Goal: Task Accomplishment & Management: Use online tool/utility

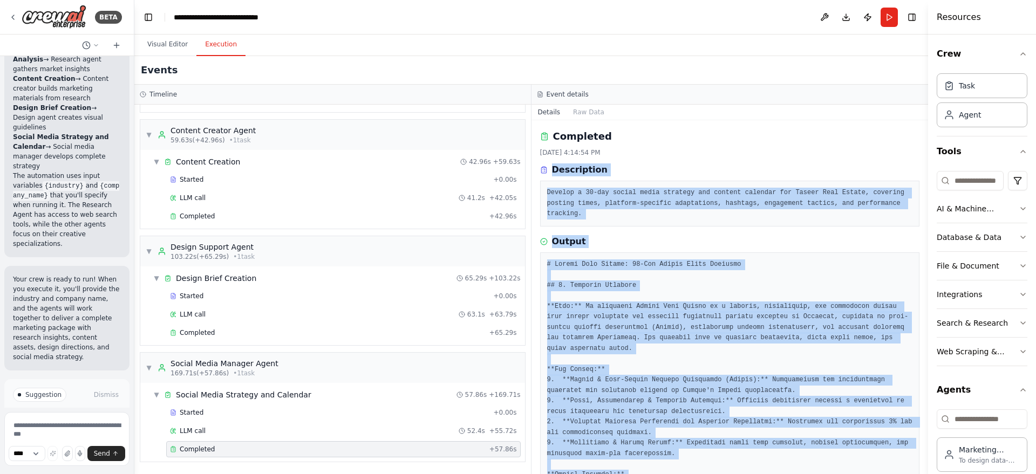
drag, startPoint x: 621, startPoint y: 443, endPoint x: 542, endPoint y: 167, distance: 287.3
click at [542, 167] on div "Completed [DATE] 4:14:54 PM Description Develop a 30-day social media strategy …" at bounding box center [729, 297] width 397 height 354
copy div "Description Develop a 30-day social media strategy and content calendar for Tas…"
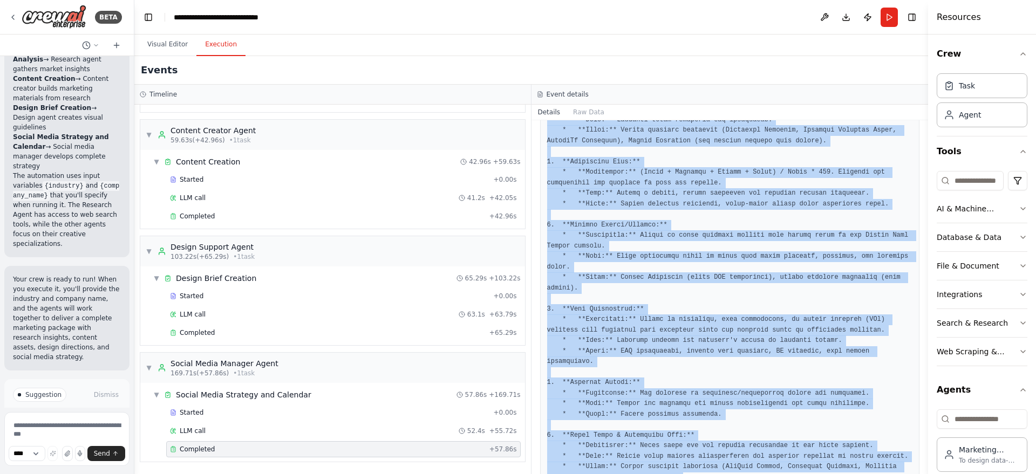
scroll to position [4185, 0]
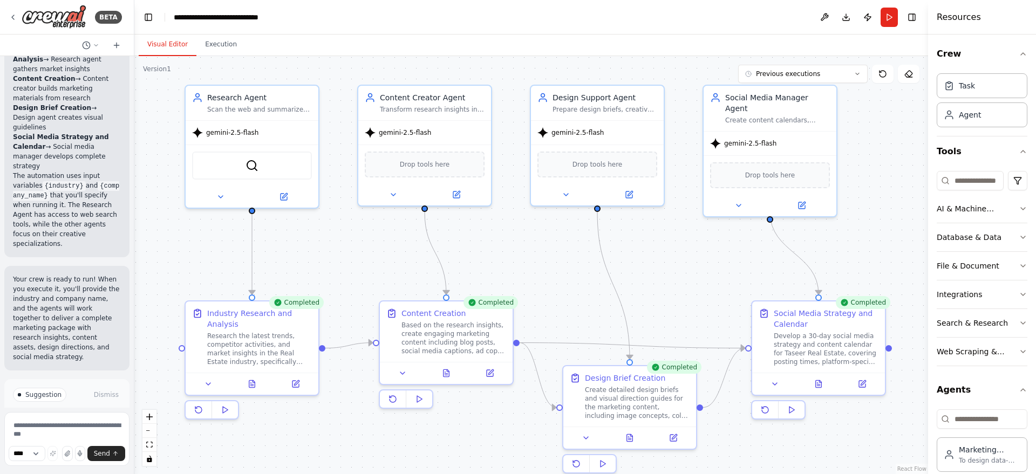
click at [153, 52] on button "Visual Editor" at bounding box center [168, 44] width 58 height 23
click at [782, 76] on span "Previous executions" at bounding box center [788, 74] width 64 height 9
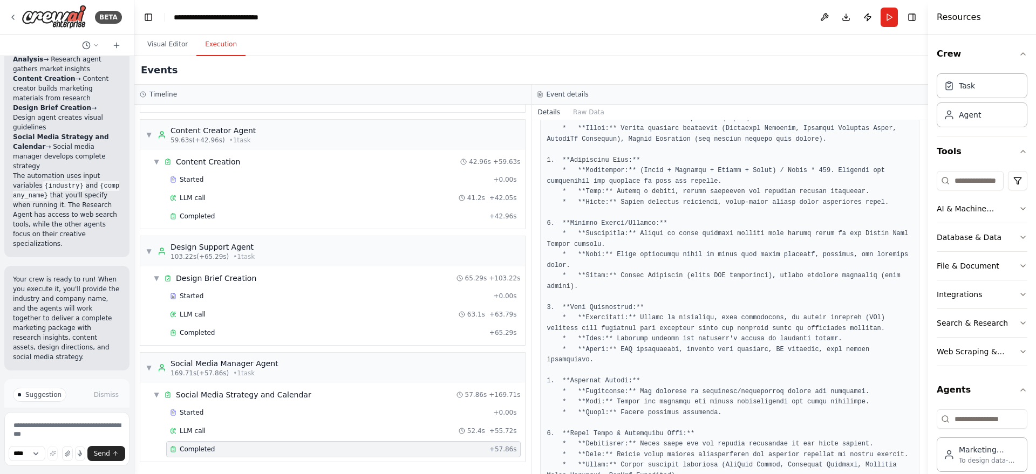
click at [216, 43] on button "Execution" at bounding box center [220, 44] width 49 height 23
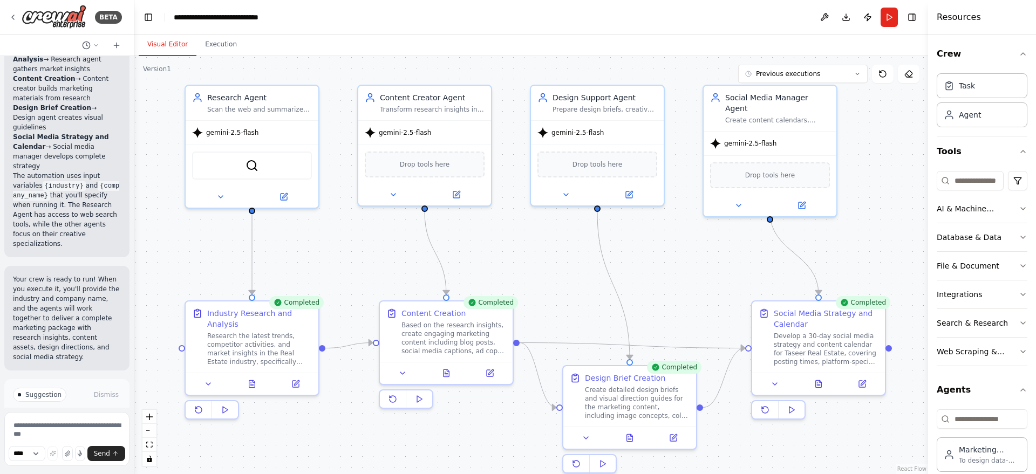
click at [172, 39] on button "Visual Editor" at bounding box center [168, 44] width 58 height 23
click at [587, 249] on div ".deletable-edge-delete-btn { width: 20px; height: 20px; border: 0px solid #ffff…" at bounding box center [530, 265] width 793 height 418
click at [1018, 211] on icon "button" at bounding box center [1022, 208] width 9 height 9
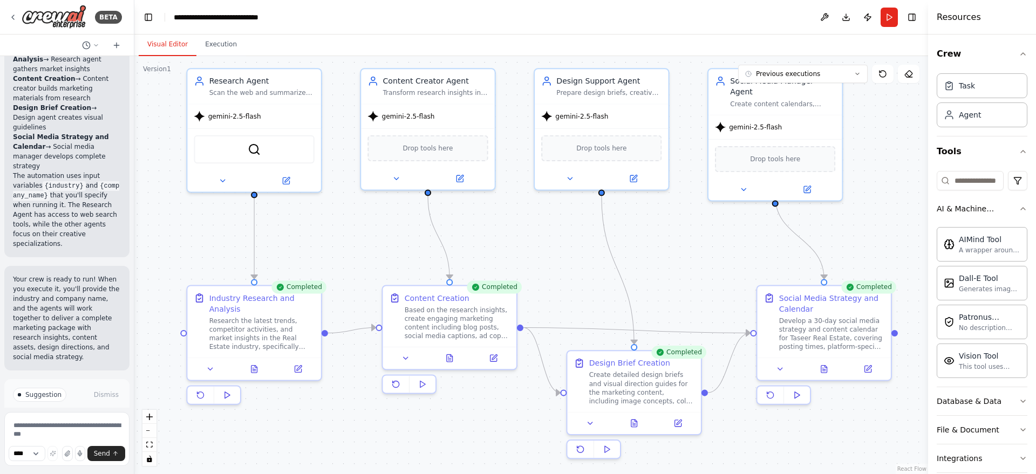
drag, startPoint x: 357, startPoint y: 279, endPoint x: 361, endPoint y: 264, distance: 15.0
click at [361, 264] on div ".deletable-edge-delete-btn { width: 20px; height: 20px; border: 0px solid #ffff…" at bounding box center [530, 265] width 793 height 418
click at [669, 424] on button at bounding box center [677, 421] width 37 height 13
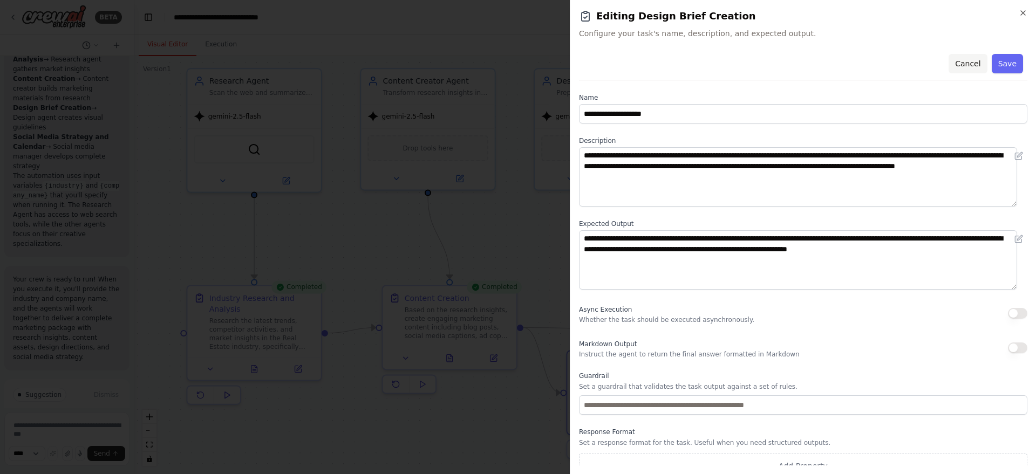
click at [962, 68] on button "Cancel" at bounding box center [967, 63] width 38 height 19
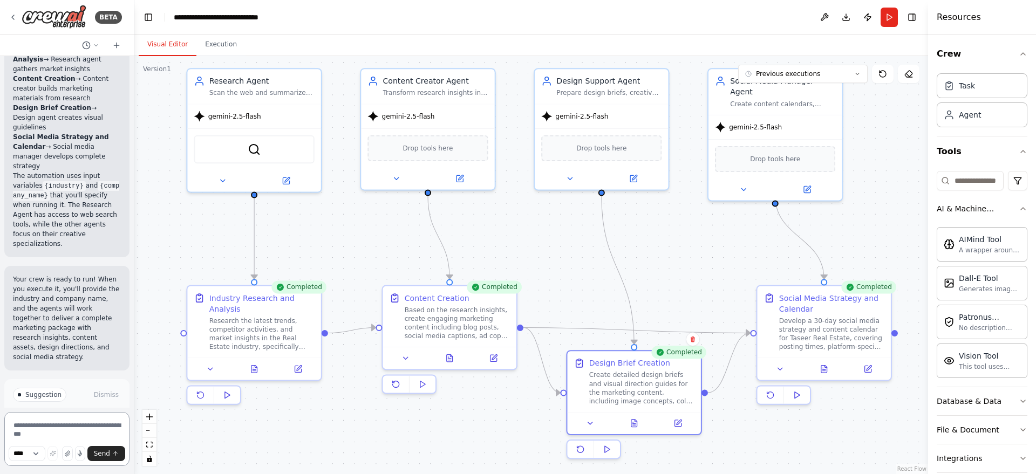
click at [39, 430] on textarea at bounding box center [66, 439] width 125 height 54
type textarea "**********"
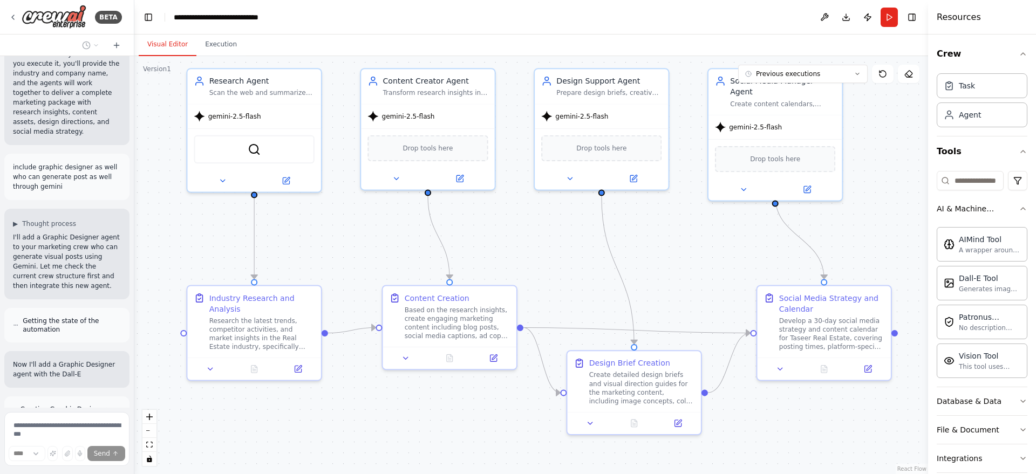
scroll to position [1871, 0]
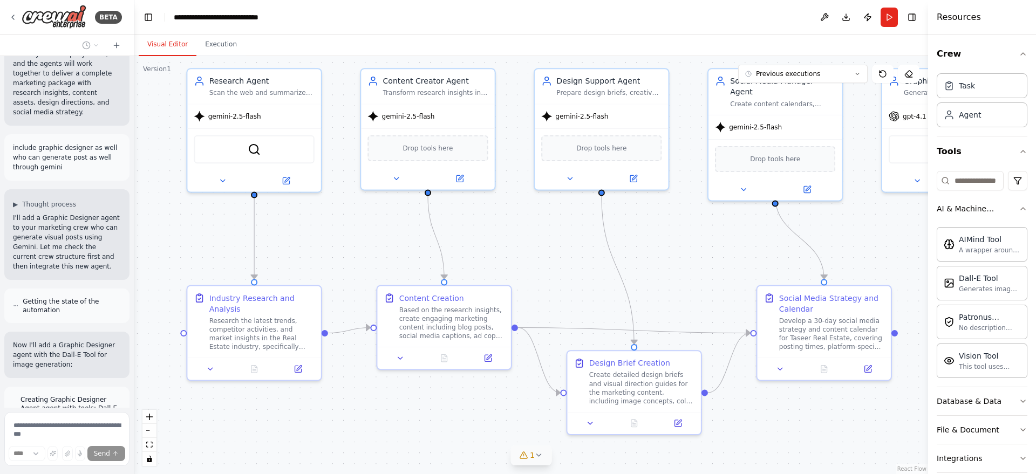
click at [539, 461] on button "1" at bounding box center [531, 456] width 42 height 20
click at [539, 461] on div "Agent Graphic Designer Agent has no task assigned" at bounding box center [531, 454] width 182 height 14
click at [725, 441] on div ".deletable-edge-delete-btn { width: 20px; height: 20px; border: 0px solid #ffff…" at bounding box center [530, 265] width 793 height 418
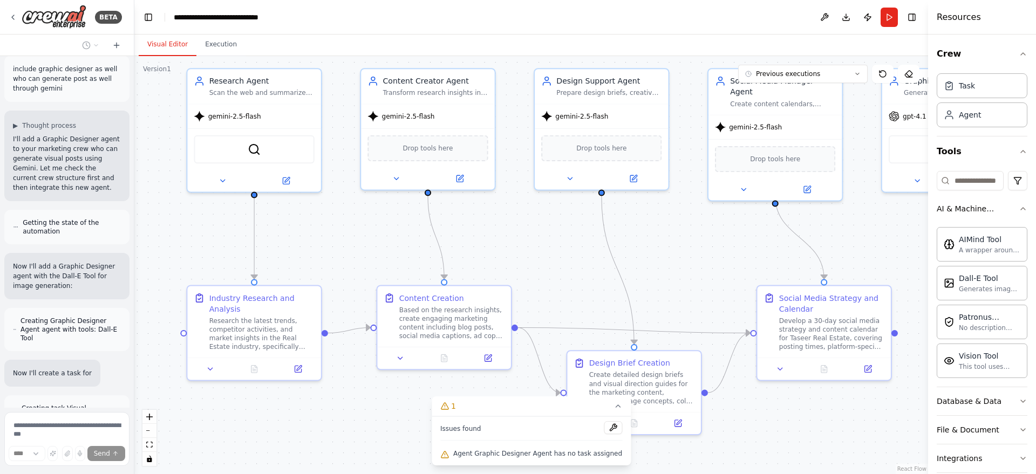
scroll to position [1969, 0]
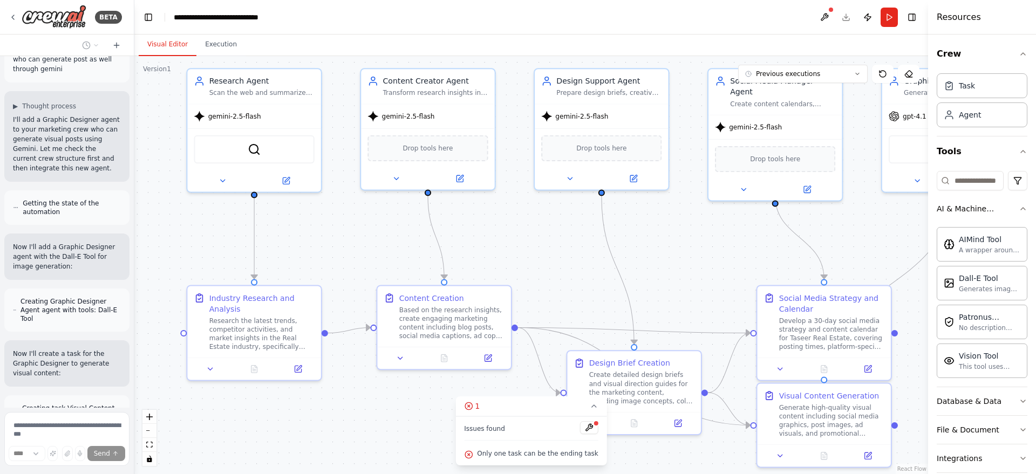
click at [680, 454] on div ".deletable-edge-delete-btn { width: 20px; height: 20px; border: 0px solid #ffff…" at bounding box center [530, 265] width 793 height 418
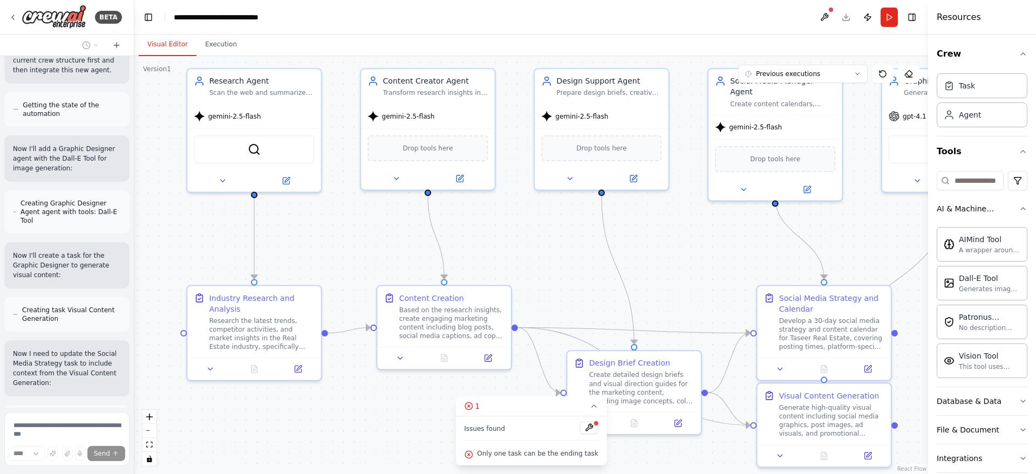
scroll to position [2077, 0]
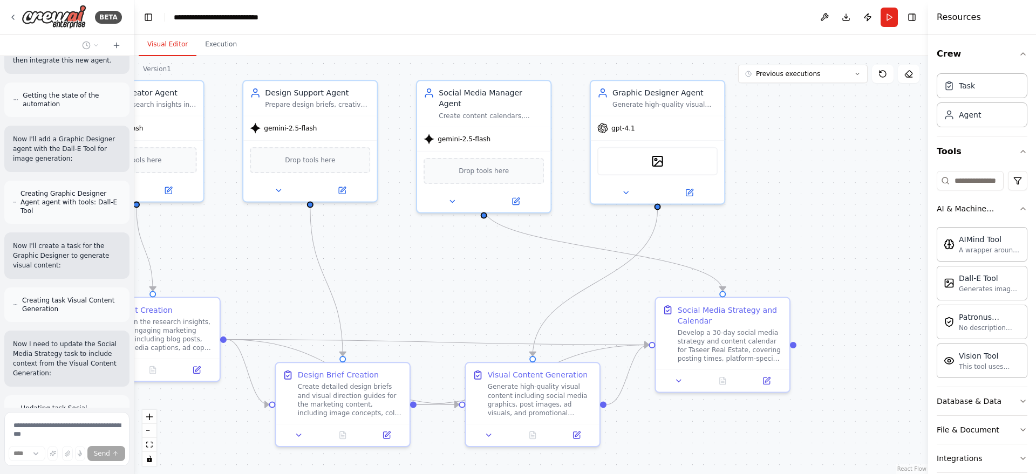
click at [125, 450] on div "BETA 🧑‍💻 Research Agent Role: Research Agent Goal: Scan the web and summarize t…" at bounding box center [518, 237] width 1036 height 474
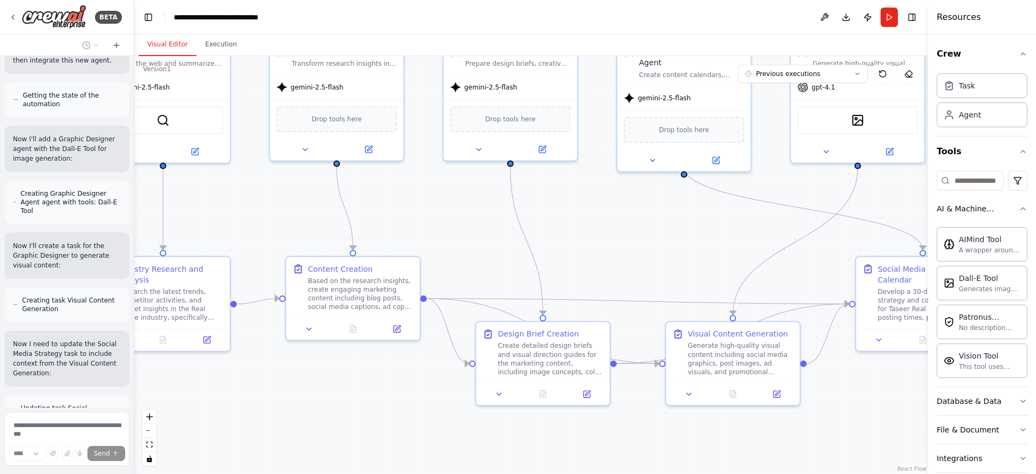
click at [325, 409] on div ".deletable-edge-delete-btn { width: 20px; height: 20px; border: 0px solid #ffff…" at bounding box center [530, 265] width 793 height 418
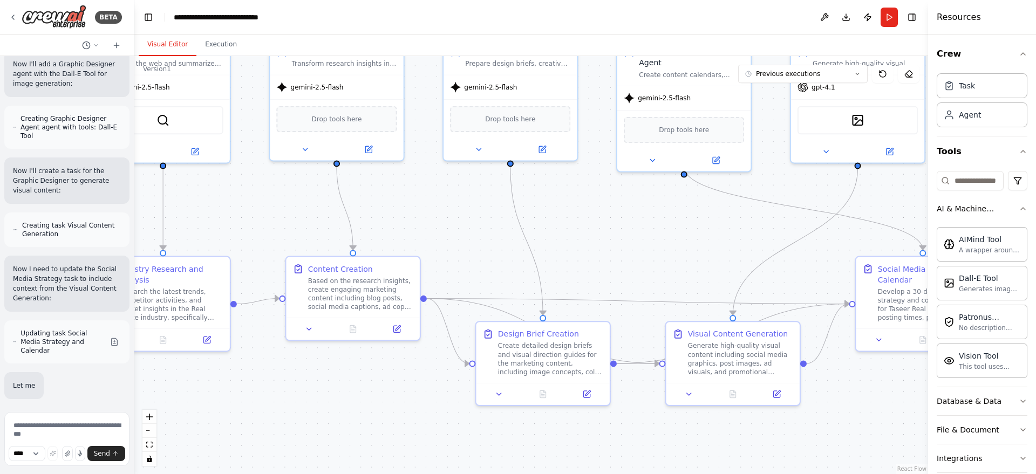
scroll to position [2164, 0]
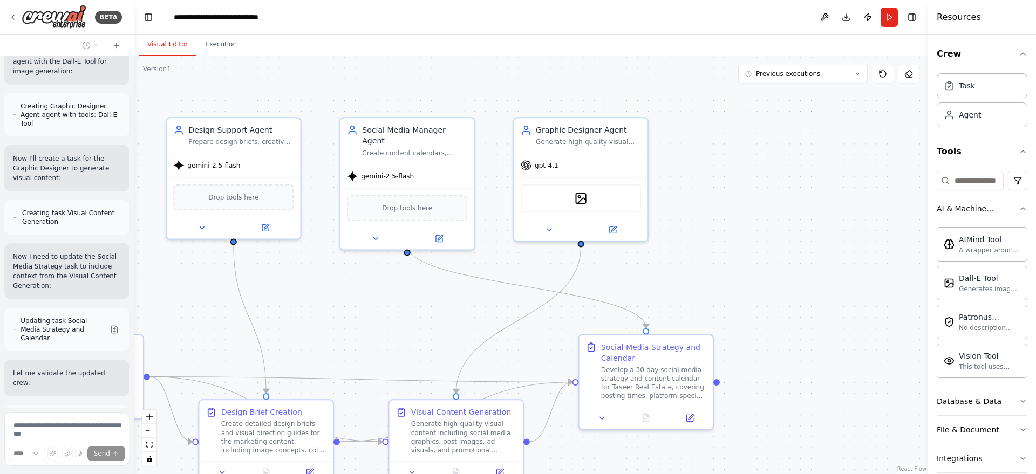
drag, startPoint x: 640, startPoint y: 266, endPoint x: 359, endPoint y: 345, distance: 291.3
click at [359, 345] on div ".deletable-edge-delete-btn { width: 20px; height: 20px; border: 0px solid #ffff…" at bounding box center [530, 265] width 793 height 418
click at [607, 225] on icon at bounding box center [608, 228] width 6 height 6
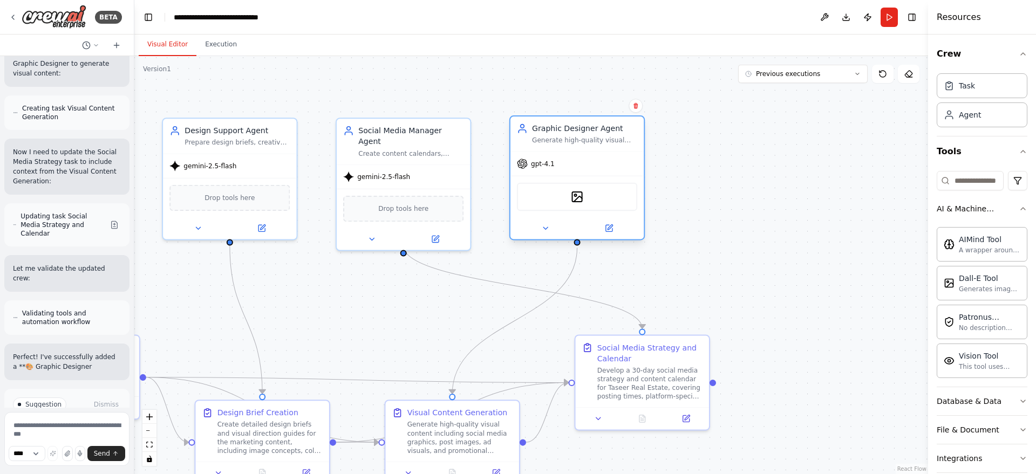
click at [633, 196] on div "DallETool" at bounding box center [577, 197] width 120 height 28
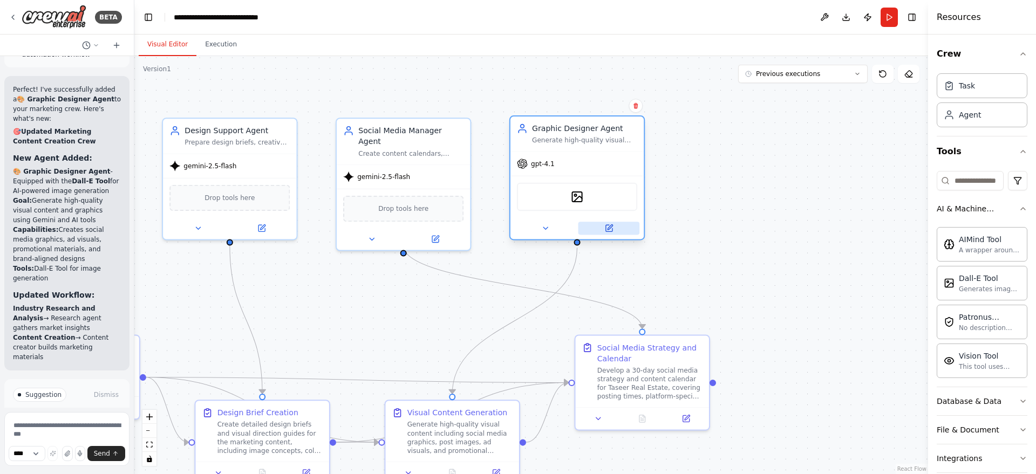
click at [609, 234] on button at bounding box center [608, 228] width 61 height 13
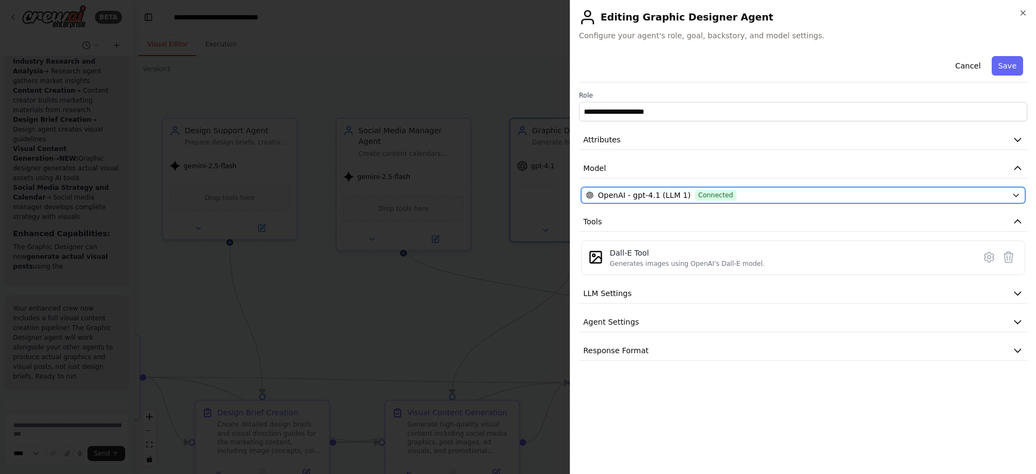
click at [705, 194] on span "Connected" at bounding box center [716, 195] width 42 height 11
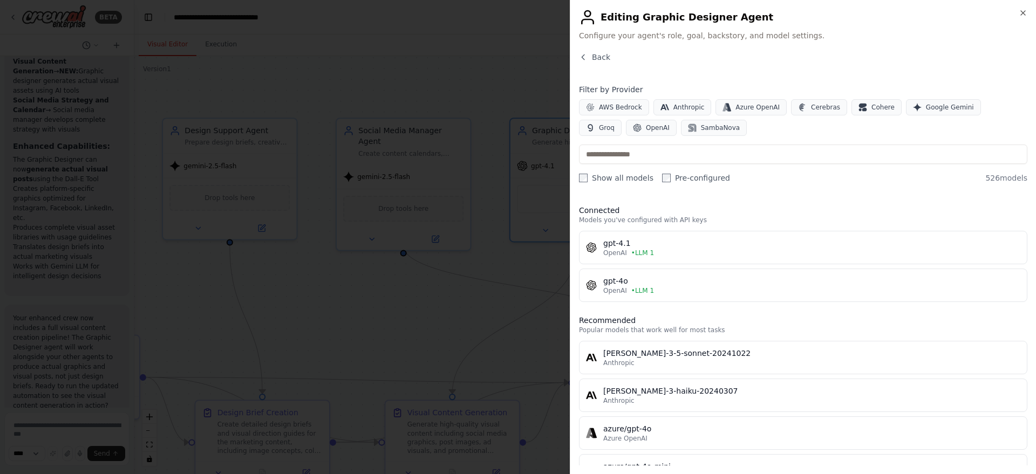
scroll to position [2881, 0]
click at [697, 154] on input "text" at bounding box center [803, 154] width 448 height 19
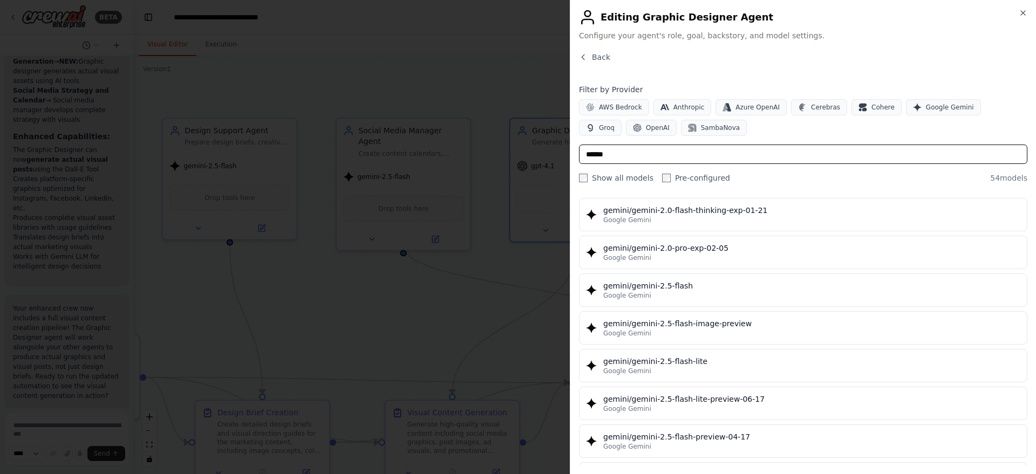
scroll to position [876, 0]
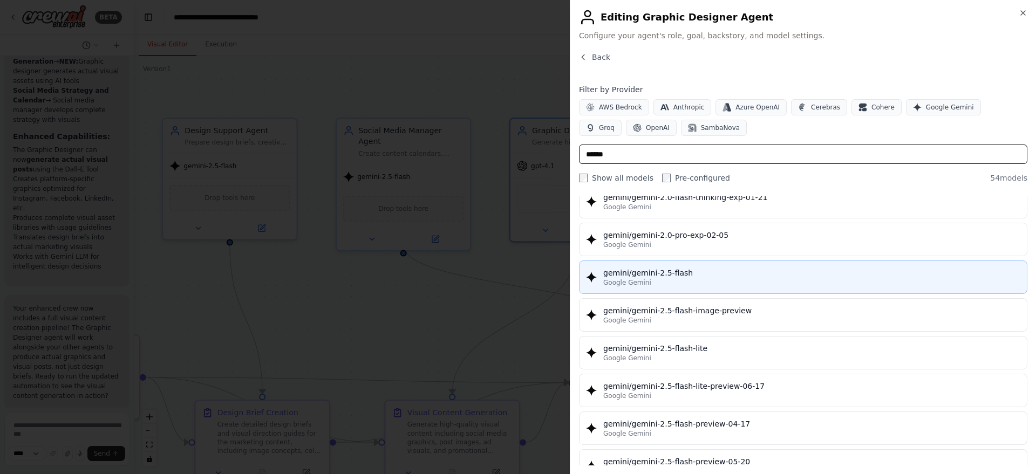
type input "******"
click at [736, 279] on div "Google Gemini" at bounding box center [811, 282] width 417 height 9
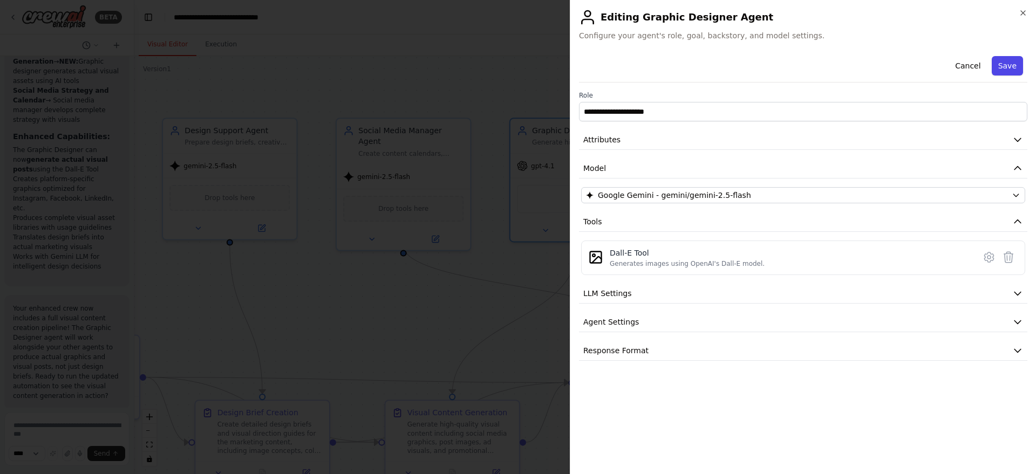
click at [1005, 71] on button "Save" at bounding box center [1006, 65] width 31 height 19
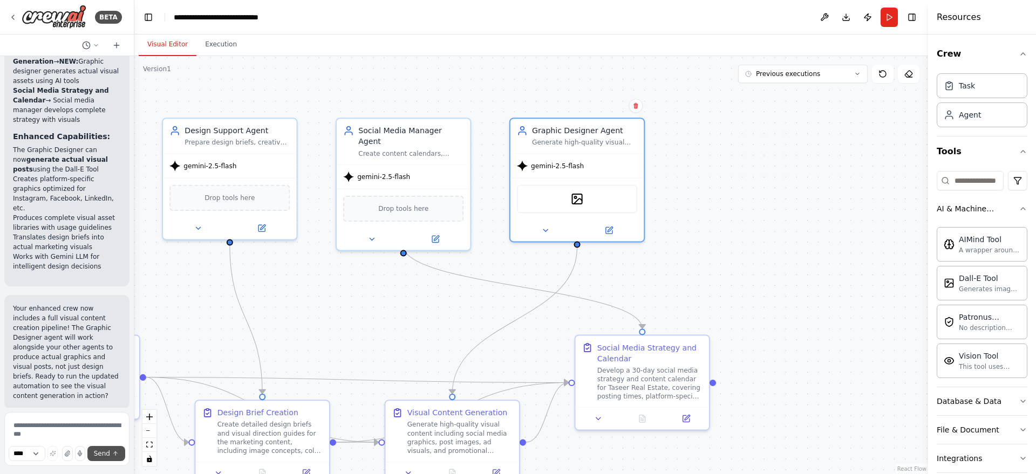
click at [108, 457] on span "Send" at bounding box center [102, 453] width 16 height 9
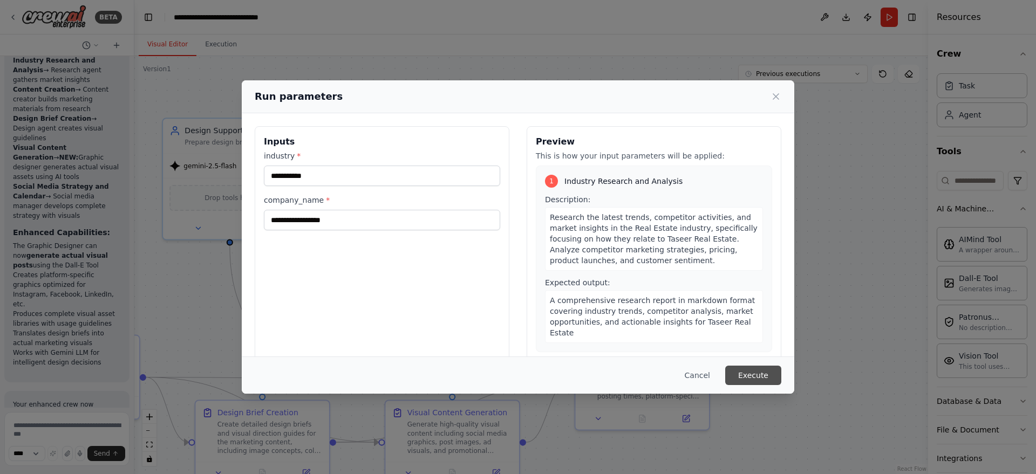
click at [764, 376] on button "Execute" at bounding box center [753, 375] width 56 height 19
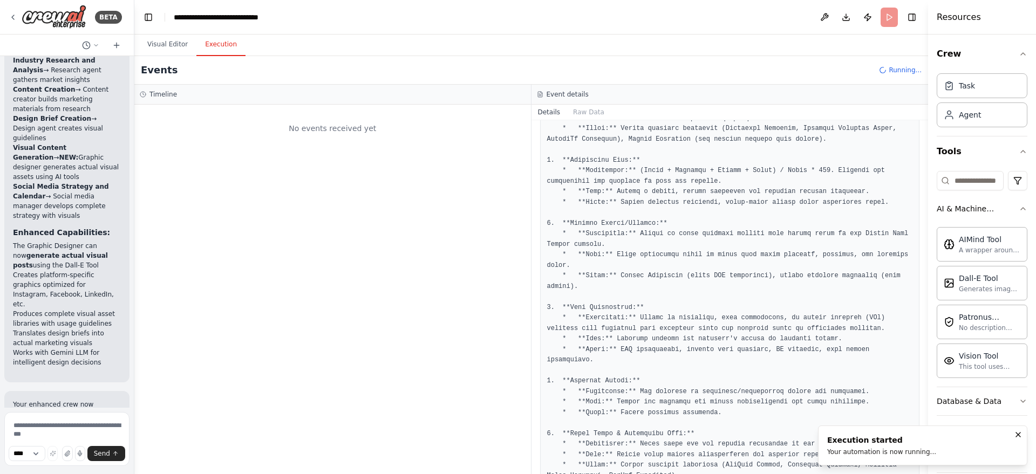
scroll to position [0, 0]
click at [184, 50] on button "Visual Editor" at bounding box center [168, 44] width 58 height 23
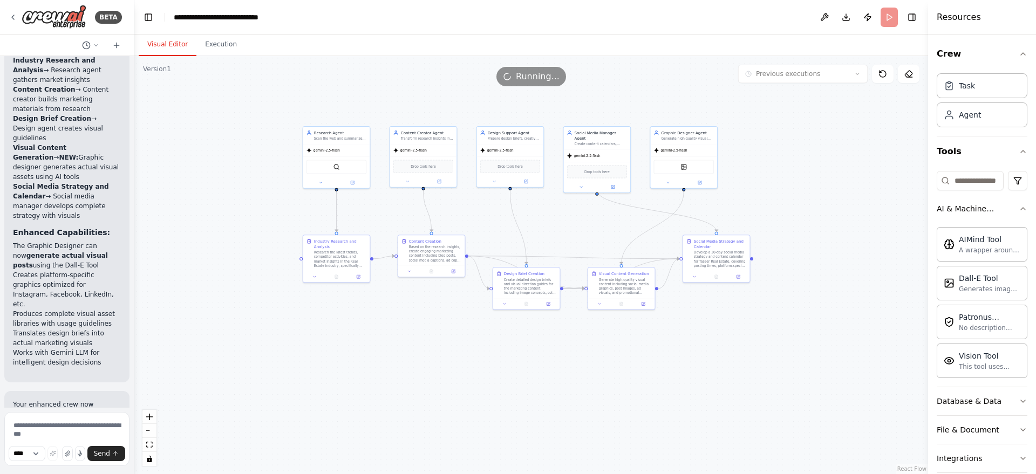
drag, startPoint x: 346, startPoint y: 369, endPoint x: 463, endPoint y: 243, distance: 172.1
click at [463, 243] on div ".deletable-edge-delete-btn { width: 20px; height: 20px; border: 0px solid #ffff…" at bounding box center [530, 265] width 793 height 418
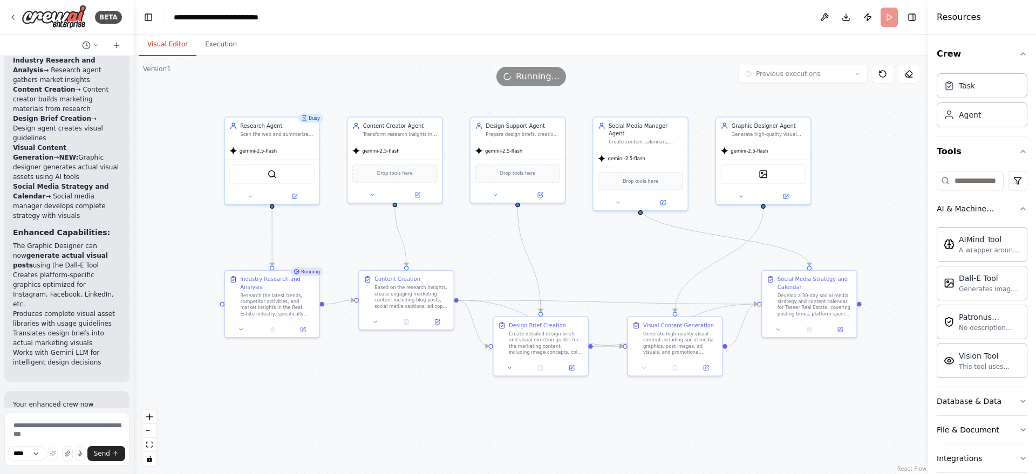
drag, startPoint x: 463, startPoint y: 243, endPoint x: 444, endPoint y: 252, distance: 21.0
click at [444, 252] on div ".deletable-edge-delete-btn { width: 20px; height: 20px; border: 0px solid #ffff…" at bounding box center [530, 265] width 793 height 418
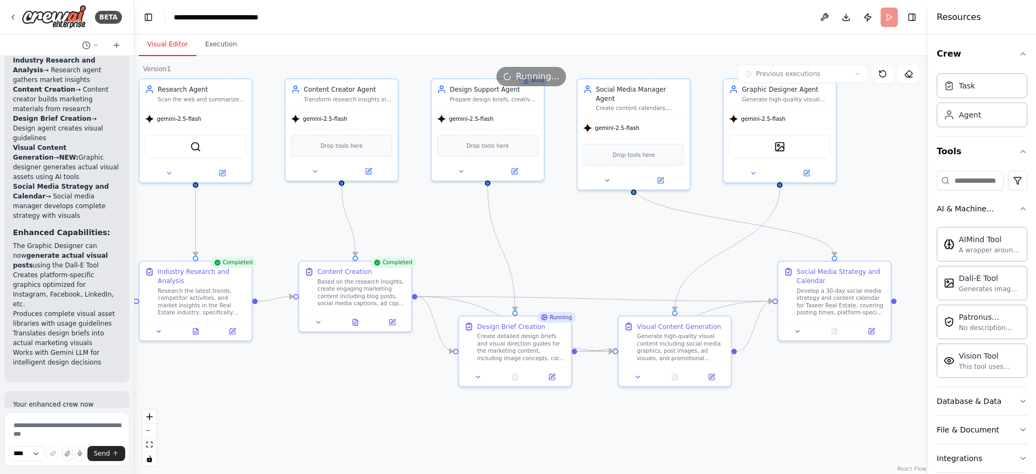
drag, startPoint x: 594, startPoint y: 196, endPoint x: 560, endPoint y: 217, distance: 39.8
click at [560, 217] on div ".deletable-edge-delete-btn { width: 20px; height: 20px; border: 0px solid #ffff…" at bounding box center [530, 265] width 793 height 418
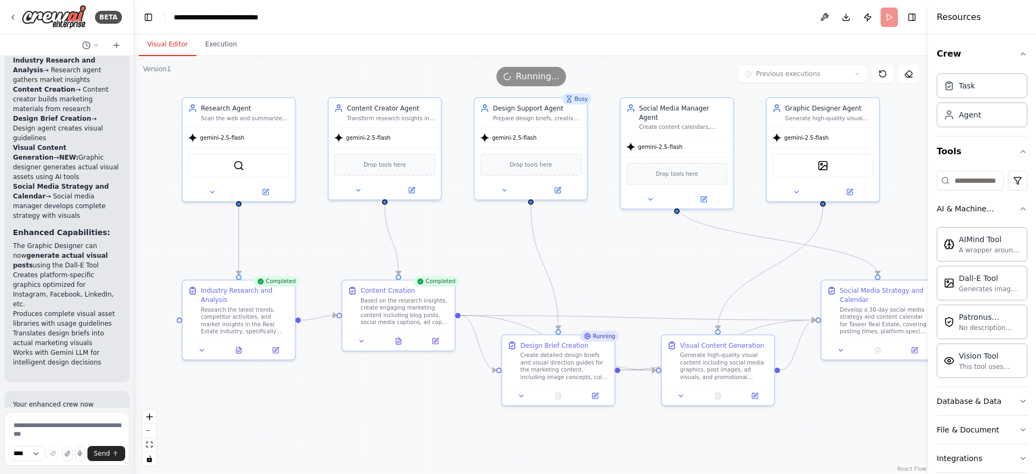
drag, startPoint x: 405, startPoint y: 405, endPoint x: 448, endPoint y: 423, distance: 47.1
click at [448, 423] on div ".deletable-edge-delete-btn { width: 20px; height: 20px; border: 0px solid #ffff…" at bounding box center [530, 265] width 793 height 418
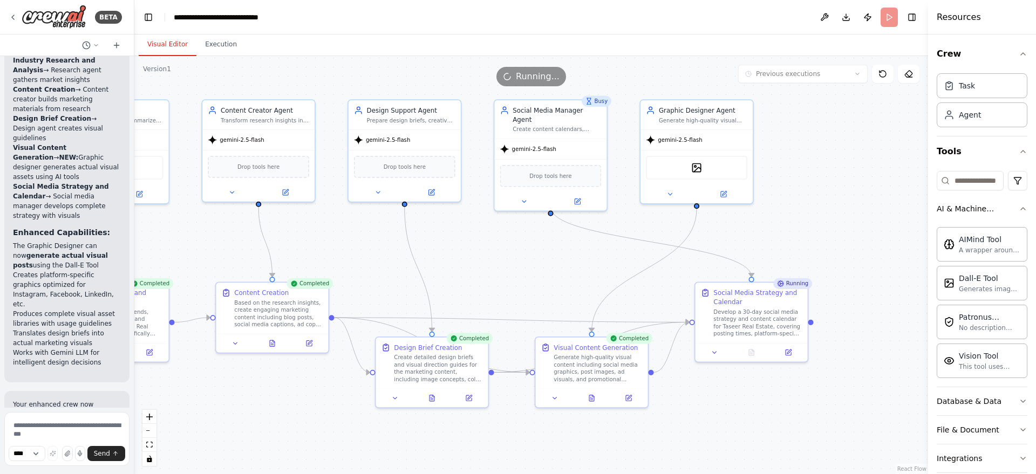
drag, startPoint x: 729, startPoint y: 254, endPoint x: 602, endPoint y: 256, distance: 126.2
click at [602, 256] on div ".deletable-edge-delete-btn { width: 20px; height: 20px; border: 0px solid #ffff…" at bounding box center [530, 265] width 793 height 418
click at [228, 37] on button "Execution" at bounding box center [220, 44] width 49 height 23
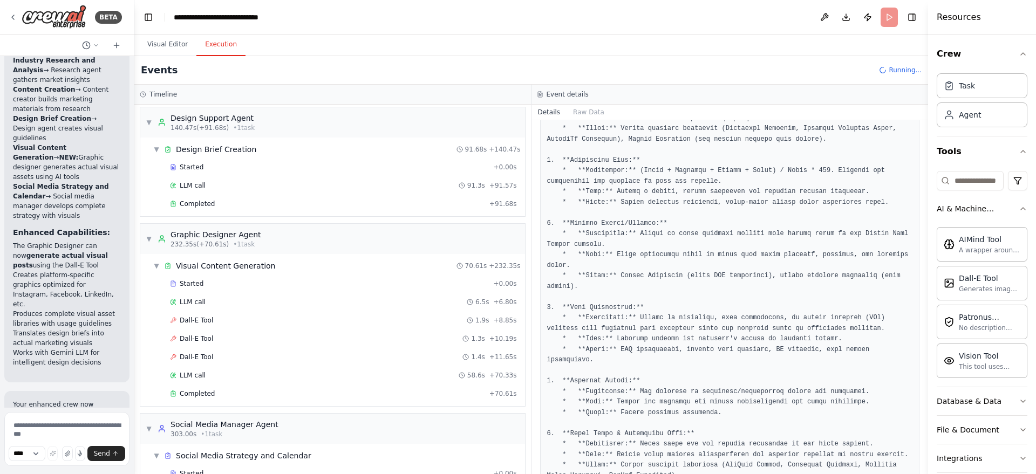
scroll to position [572, 0]
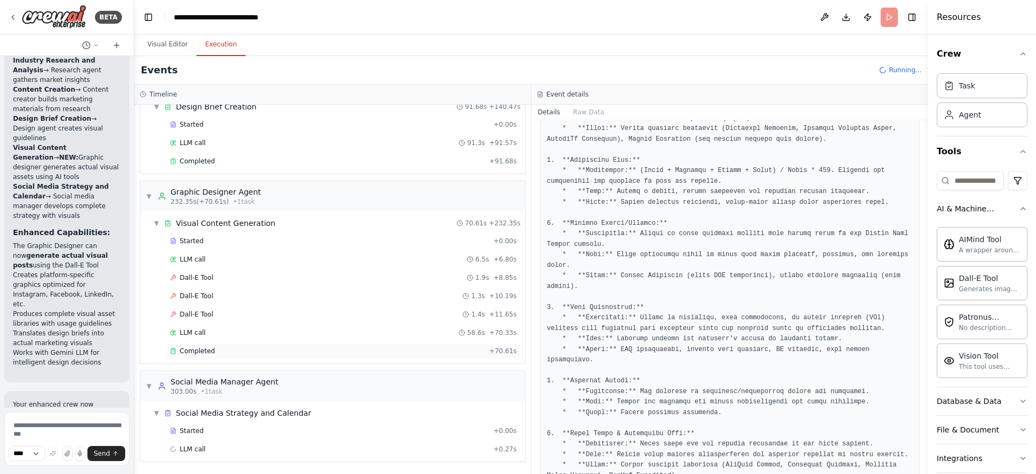
click at [273, 351] on div "Completed" at bounding box center [327, 351] width 315 height 9
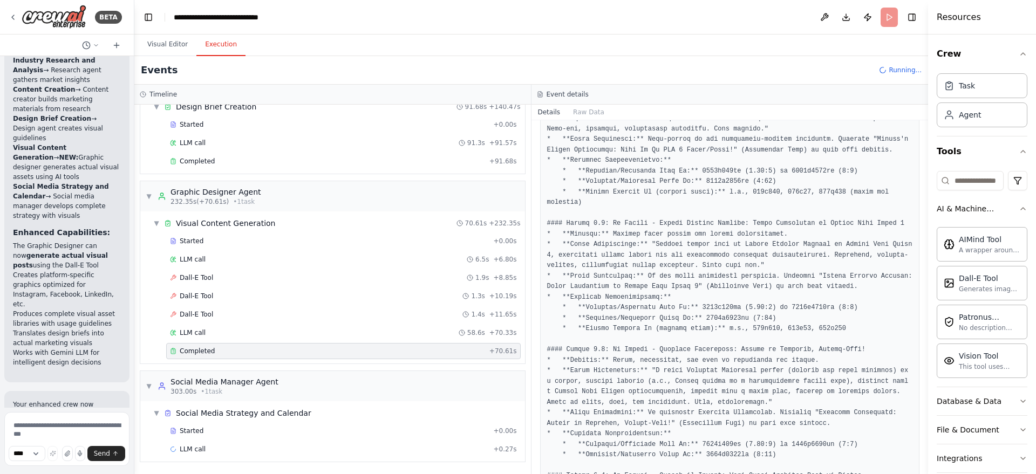
click at [273, 351] on div "Completed" at bounding box center [327, 351] width 315 height 9
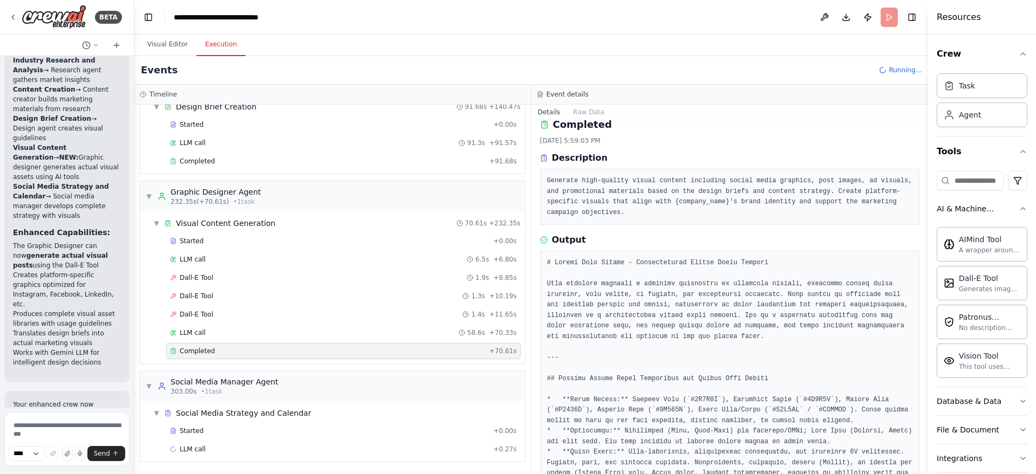
scroll to position [0, 0]
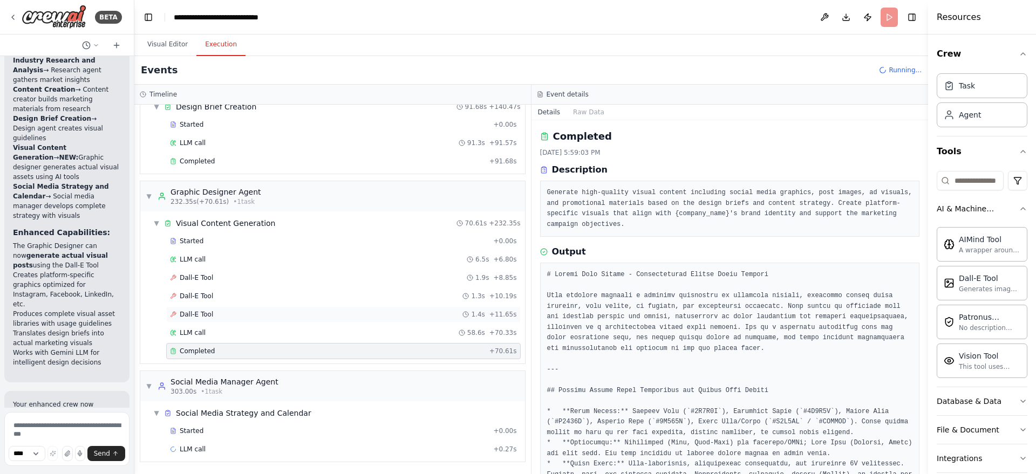
click at [203, 319] on div "Dall-E Tool 1.4s + 11.65s" at bounding box center [343, 314] width 354 height 16
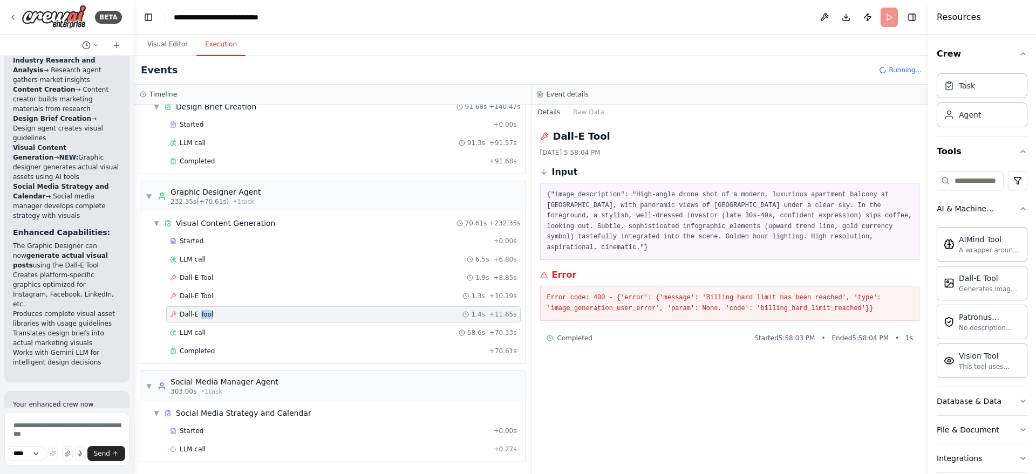
click at [203, 319] on div "Dall-E Tool 1.4s + 11.65s" at bounding box center [343, 314] width 354 height 16
click at [203, 338] on div "LLM call 58.6s + 70.33s" at bounding box center [343, 333] width 354 height 16
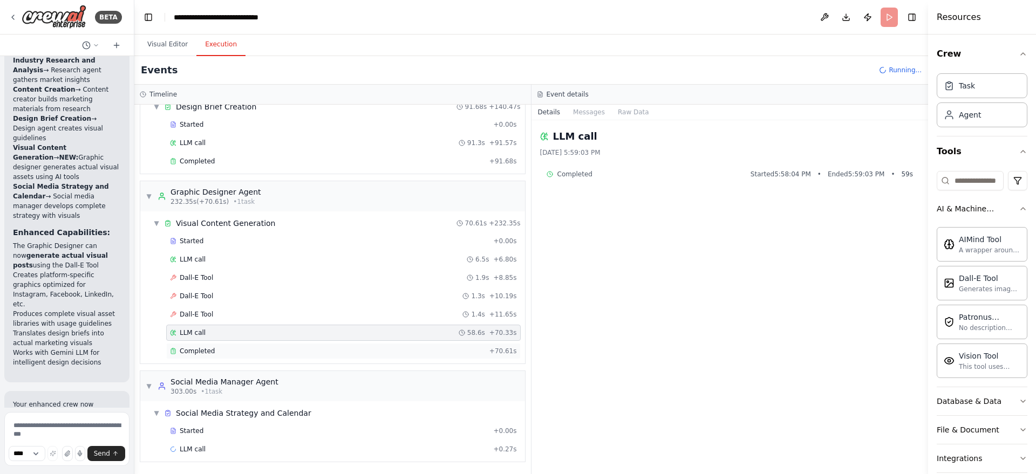
click at [202, 352] on span "Completed" at bounding box center [197, 351] width 35 height 9
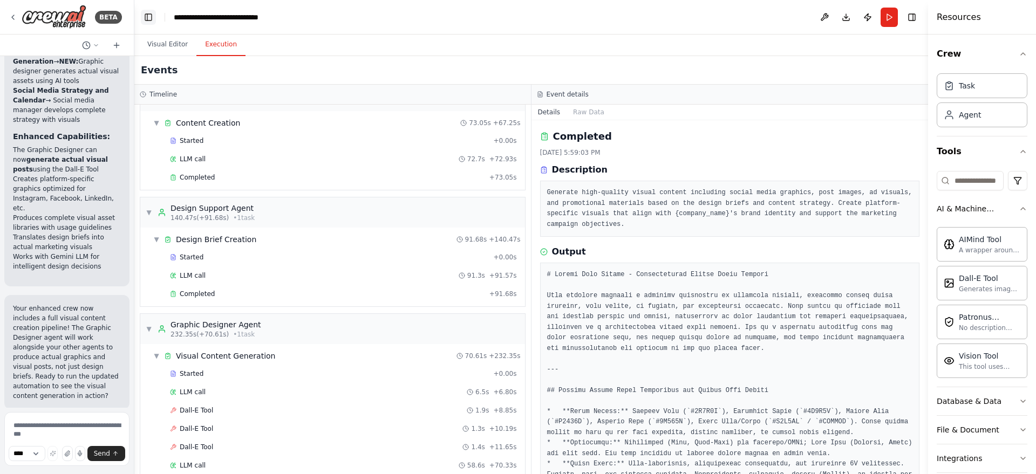
scroll to position [437, 0]
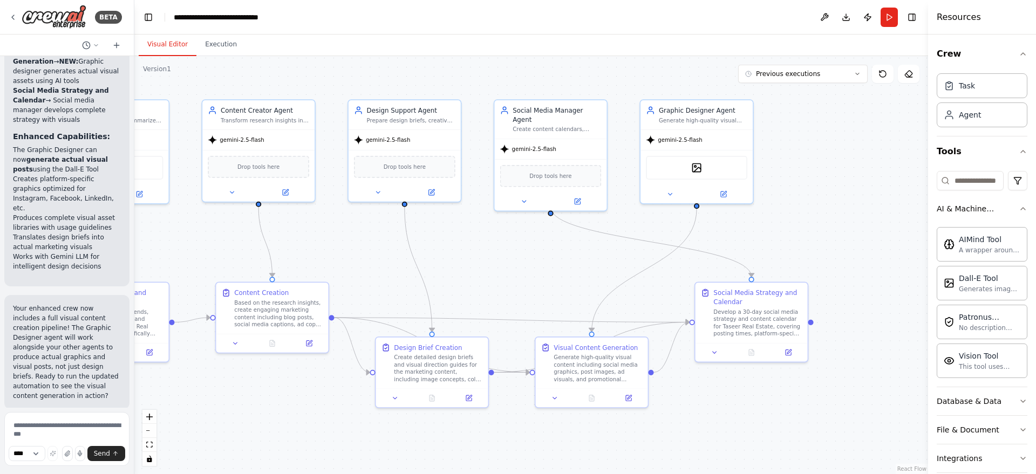
click at [164, 49] on button "Visual Editor" at bounding box center [168, 44] width 58 height 23
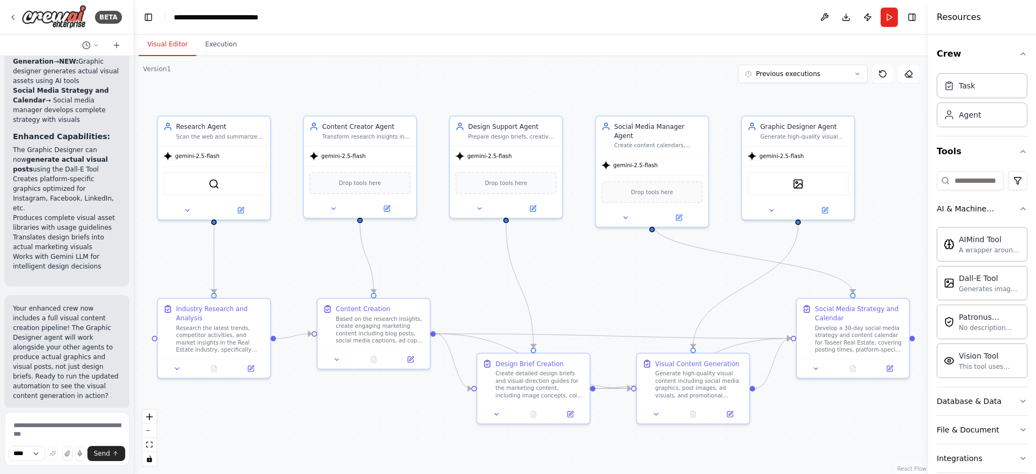
drag, startPoint x: 474, startPoint y: 249, endPoint x: 575, endPoint y: 265, distance: 102.7
click at [575, 265] on div ".deletable-edge-delete-btn { width: 20px; height: 20px; border: 0px solid #ffff…" at bounding box center [530, 265] width 793 height 418
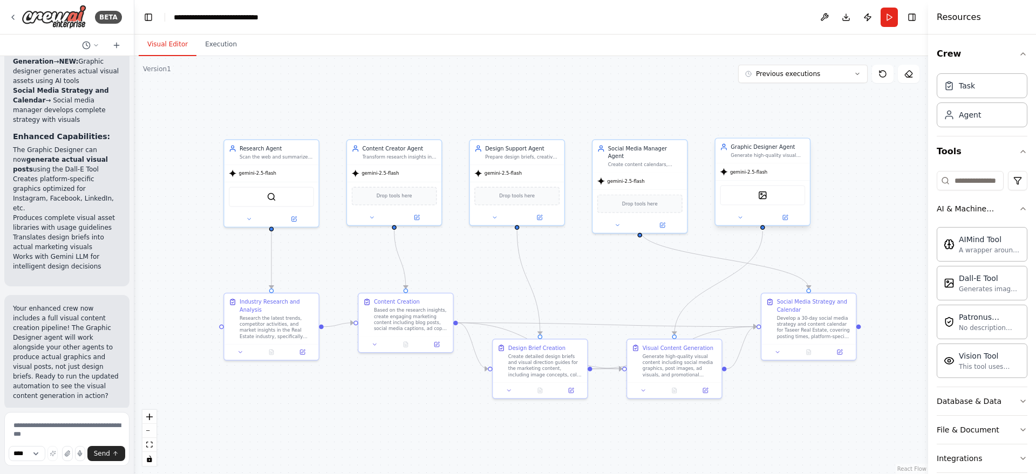
click at [779, 180] on div "DallETool" at bounding box center [762, 195] width 94 height 30
click at [804, 130] on icon at bounding box center [801, 127] width 6 height 6
click at [805, 129] on button at bounding box center [801, 127] width 14 height 14
click at [797, 130] on button at bounding box center [801, 127] width 14 height 14
click at [778, 127] on button "Confirm" at bounding box center [770, 127] width 38 height 13
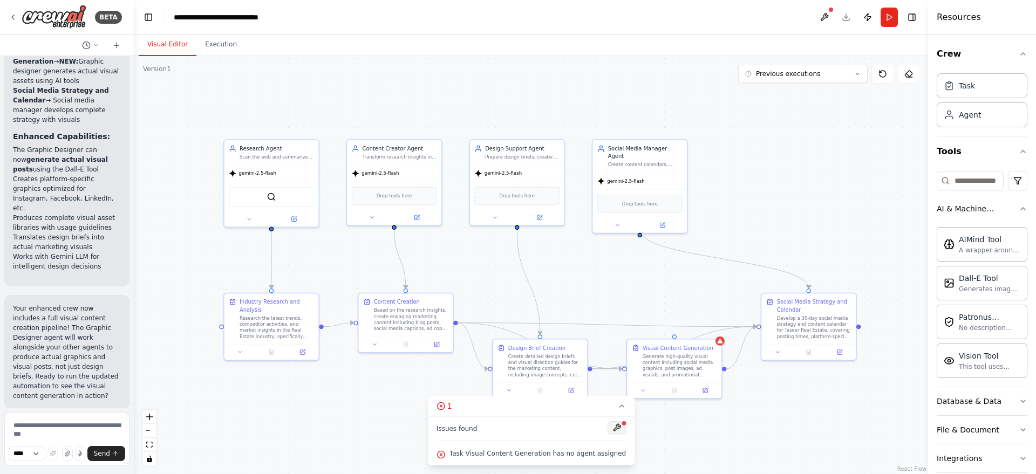
click at [607, 427] on button at bounding box center [616, 427] width 18 height 13
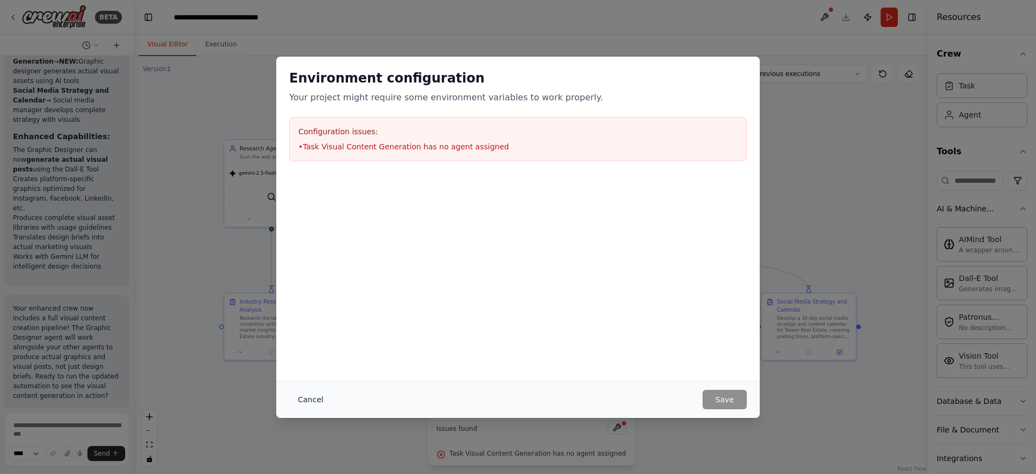
click at [315, 401] on button "Cancel" at bounding box center [310, 399] width 43 height 19
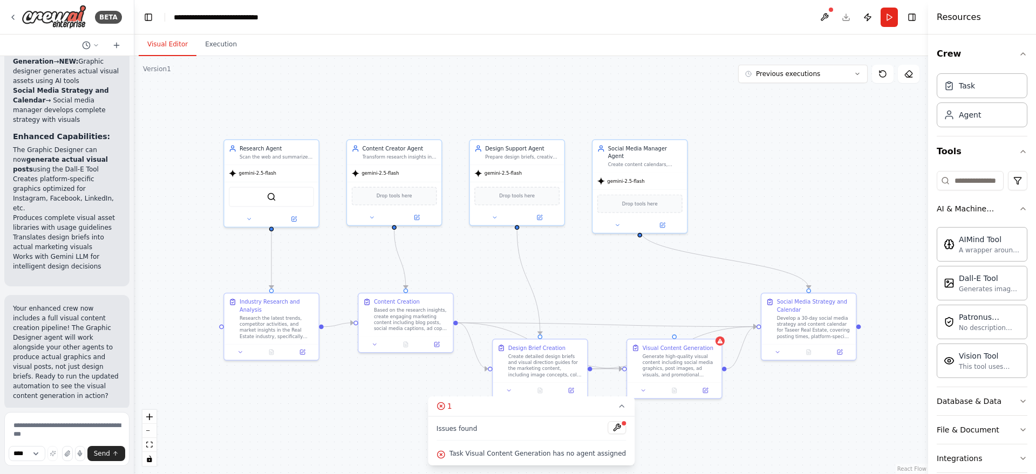
click at [724, 347] on div ".deletable-edge-delete-btn { width: 20px; height: 20px; border: 0px solid #ffff…" at bounding box center [530, 265] width 793 height 418
click at [717, 344] on div "Visual Content Generation Generate high-quality visual content including social…" at bounding box center [674, 359] width 94 height 43
click at [710, 327] on icon at bounding box center [713, 328] width 6 height 6
click at [784, 462] on div ".deletable-edge-delete-btn { width: 20px; height: 20px; border: 0px solid #ffff…" at bounding box center [530, 265] width 793 height 418
click at [784, 448] on div ".deletable-edge-delete-btn { width: 20px; height: 20px; border: 0px solid #ffff…" at bounding box center [530, 265] width 793 height 418
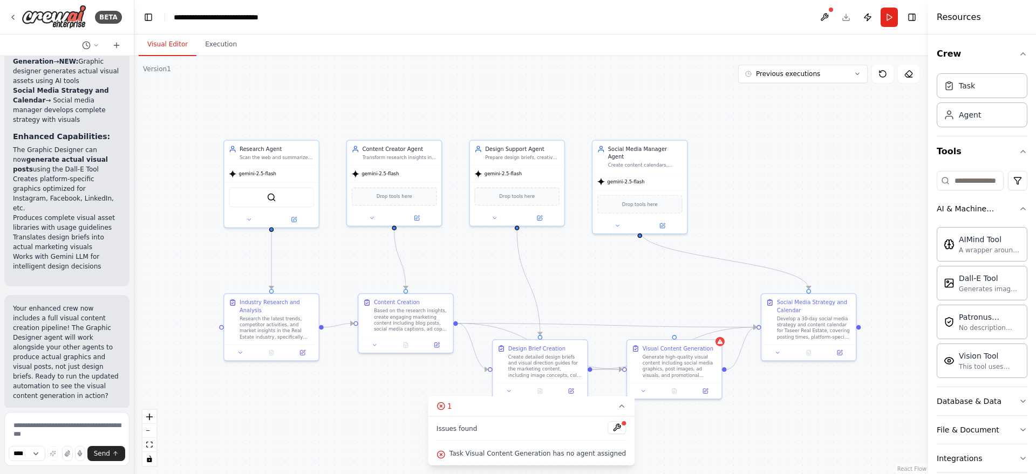
click at [798, 423] on div ".deletable-edge-delete-btn { width: 20px; height: 20px; border: 0px solid #ffff…" at bounding box center [530, 265] width 793 height 418
click at [698, 335] on icon "Edge from f22e2109-ce57-4f81-a046-8aed7165d8b1 to ccd0b1ae-633e-4bd2-afd4-d0f97…" at bounding box center [674, 348] width 164 height 42
click at [756, 415] on div ".deletable-edge-delete-btn { width: 20px; height: 20px; border: 0px solid #ffff…" at bounding box center [530, 265] width 793 height 418
click at [722, 345] on div "Visual Content Generation Generate high-quality visual content including social…" at bounding box center [674, 368] width 96 height 60
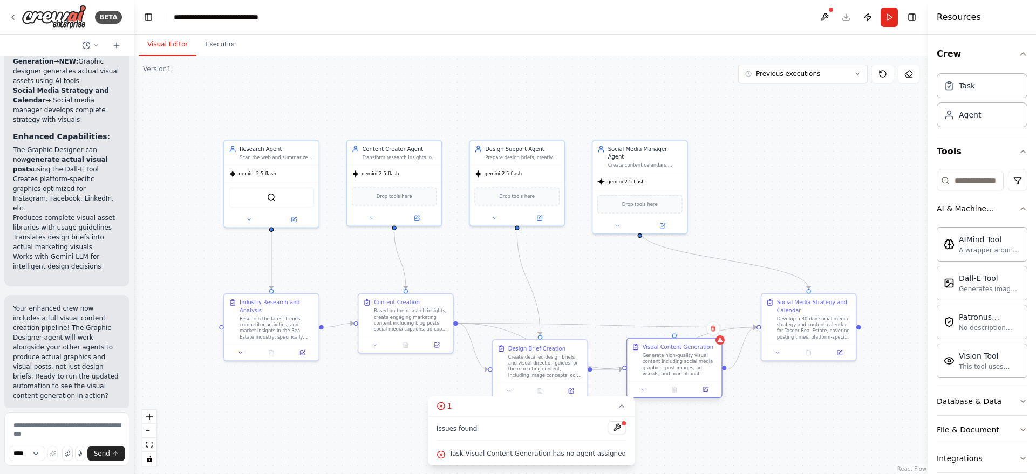
click at [705, 375] on div "Generate high-quality visual content including social media graphics, post imag…" at bounding box center [679, 364] width 74 height 25
click at [607, 424] on button at bounding box center [616, 427] width 18 height 13
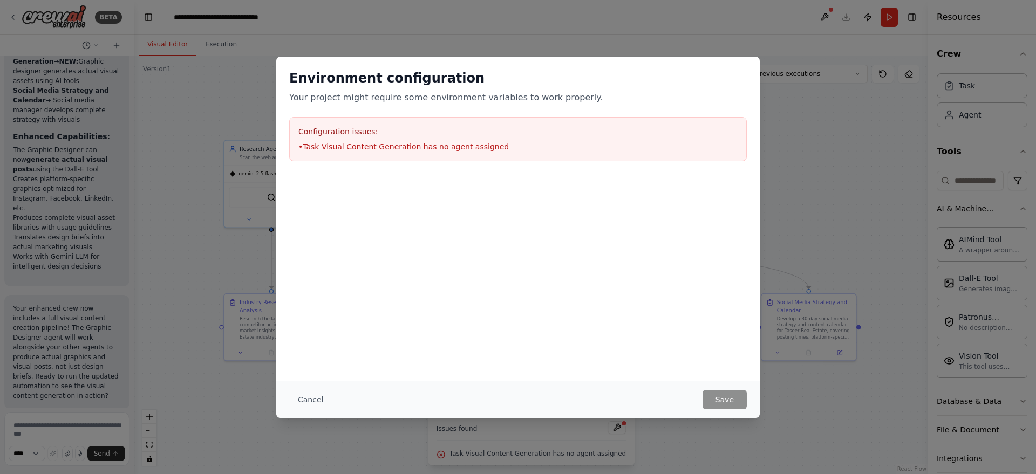
click at [455, 159] on div "Configuration issues: • Task Visual Content Generation has no agent assigned" at bounding box center [517, 139] width 457 height 44
click at [454, 155] on div "Configuration issues: • Task Visual Content Generation has no agent assigned" at bounding box center [517, 139] width 457 height 44
click at [318, 401] on button "Cancel" at bounding box center [310, 399] width 43 height 19
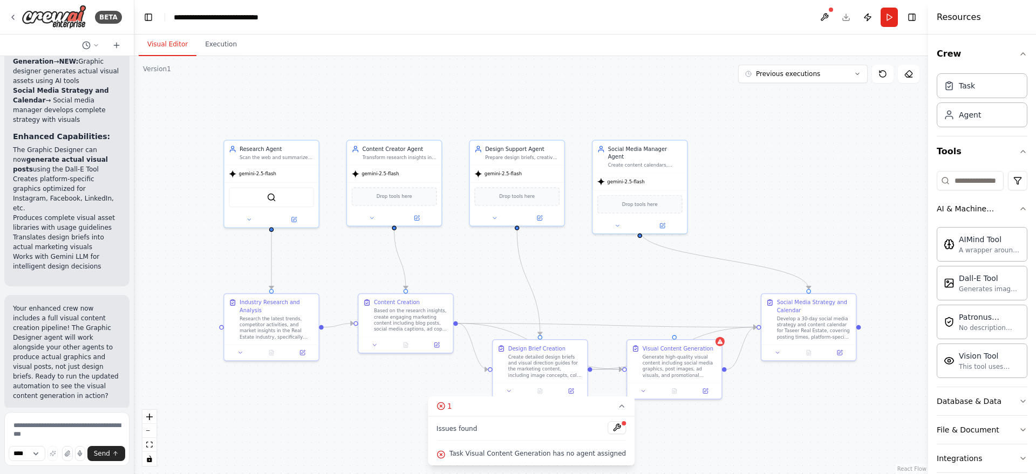
click at [773, 406] on div ".deletable-edge-delete-btn { width: 20px; height: 20px; border: 0px solid #ffff…" at bounding box center [530, 265] width 793 height 418
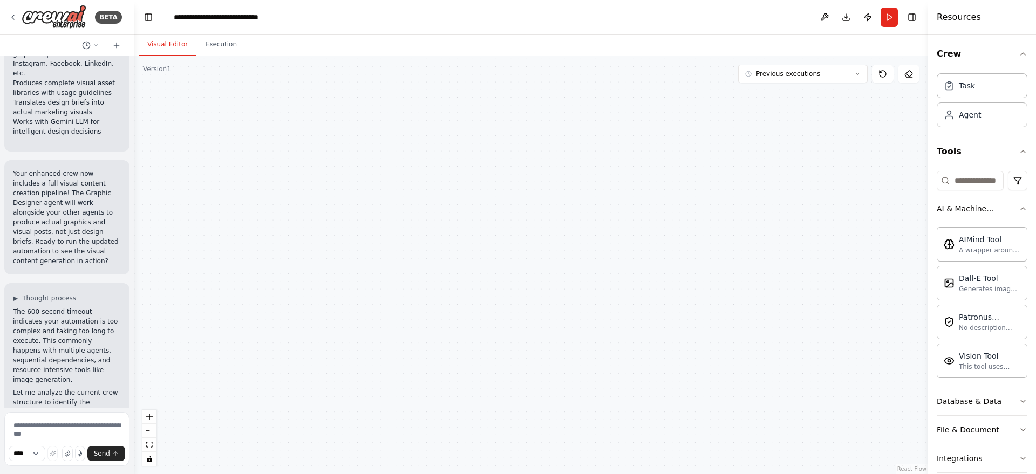
scroll to position [4160, 0]
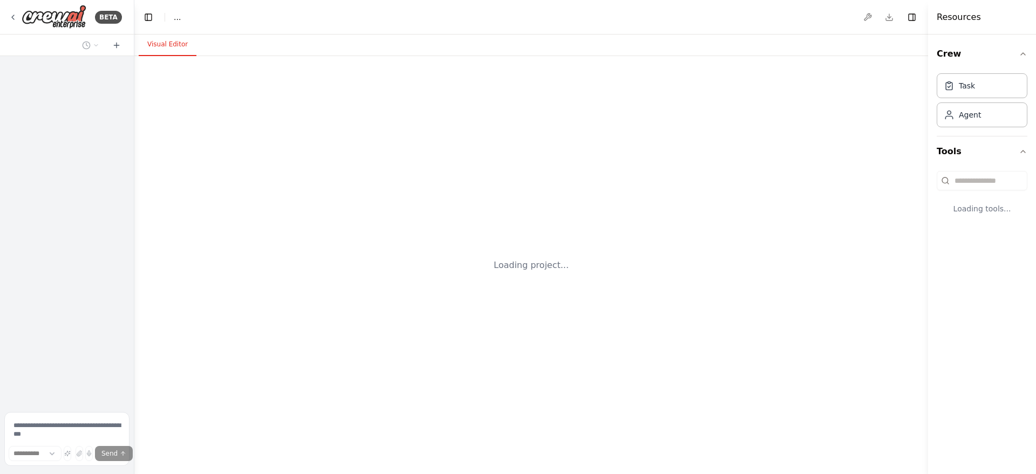
select select "****"
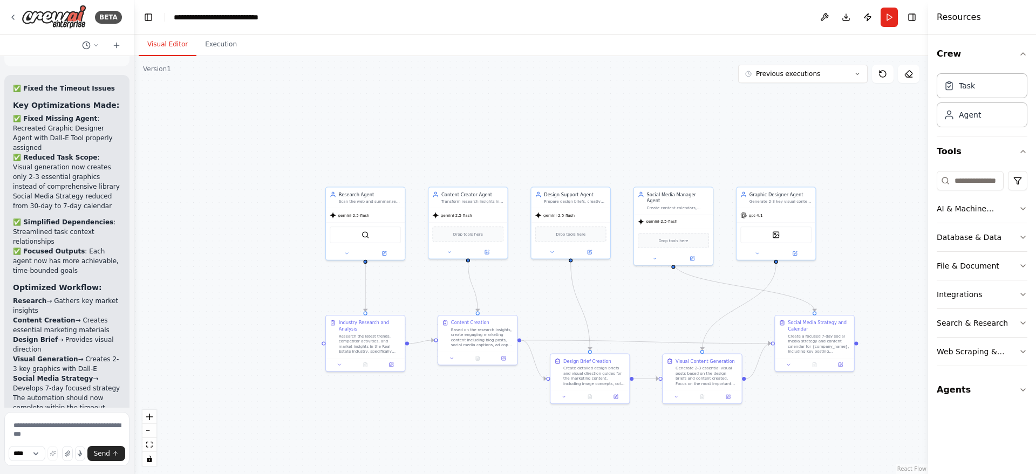
scroll to position [4064, 0]
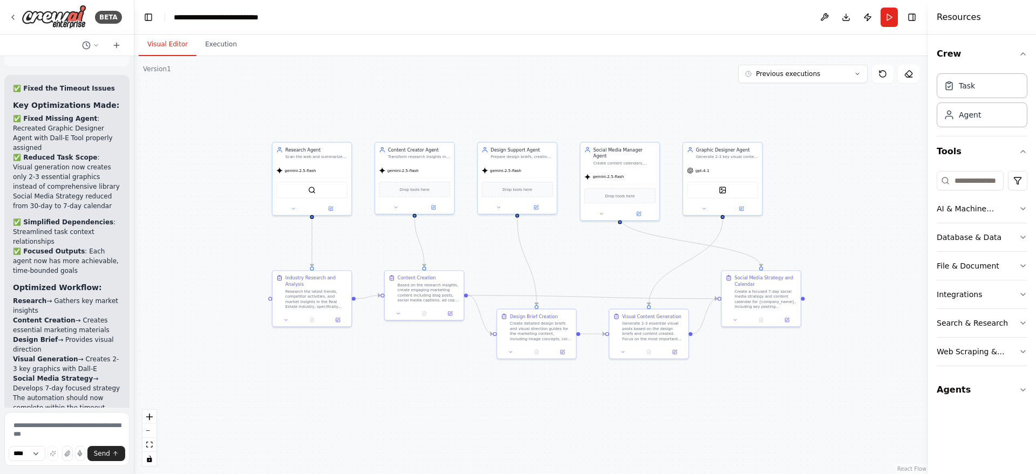
drag, startPoint x: 595, startPoint y: 306, endPoint x: 543, endPoint y: 262, distance: 68.9
click at [543, 262] on div ".deletable-edge-delete-btn { width: 20px; height: 20px; border: 0px solid #ffff…" at bounding box center [530, 265] width 793 height 418
click at [151, 15] on button "Toggle Left Sidebar" at bounding box center [148, 17] width 15 height 15
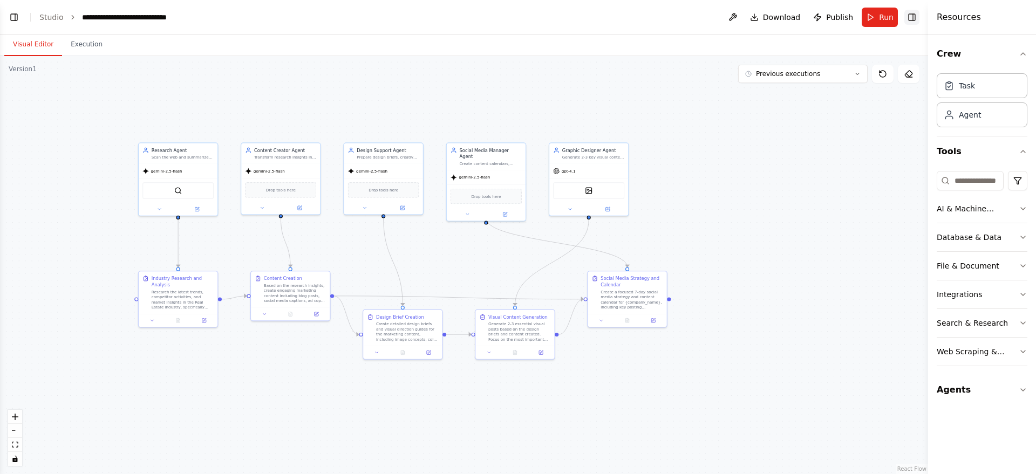
click at [906, 22] on button "Toggle Right Sidebar" at bounding box center [911, 17] width 15 height 15
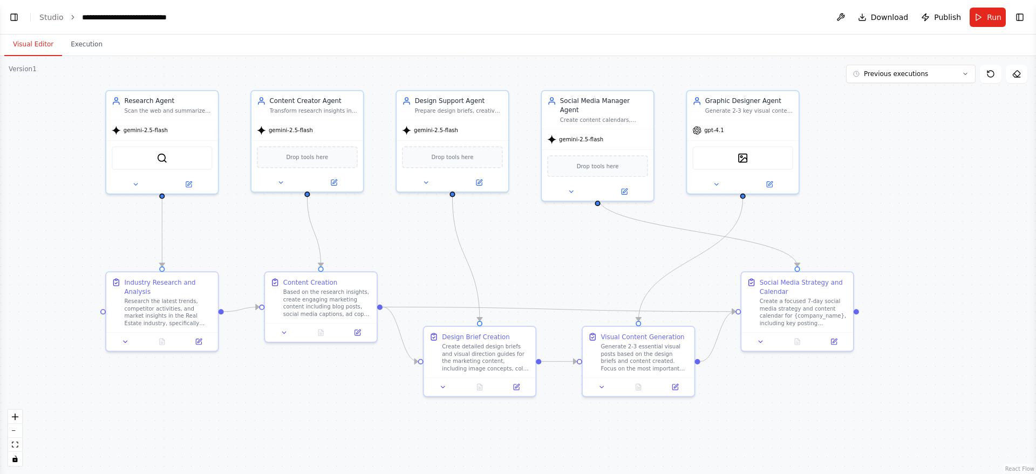
drag, startPoint x: 395, startPoint y: 221, endPoint x: 530, endPoint y: 244, distance: 137.4
click at [530, 244] on div ".deletable-edge-delete-btn { width: 20px; height: 20px; border: 0px solid #ffff…" at bounding box center [518, 265] width 1036 height 418
click at [986, 12] on button "Run" at bounding box center [987, 17] width 36 height 19
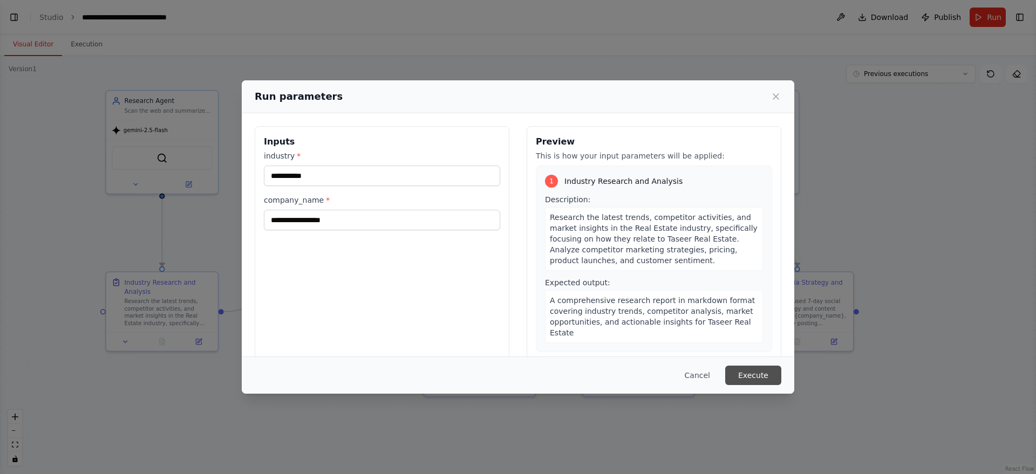
click at [733, 375] on button "Execute" at bounding box center [753, 375] width 56 height 19
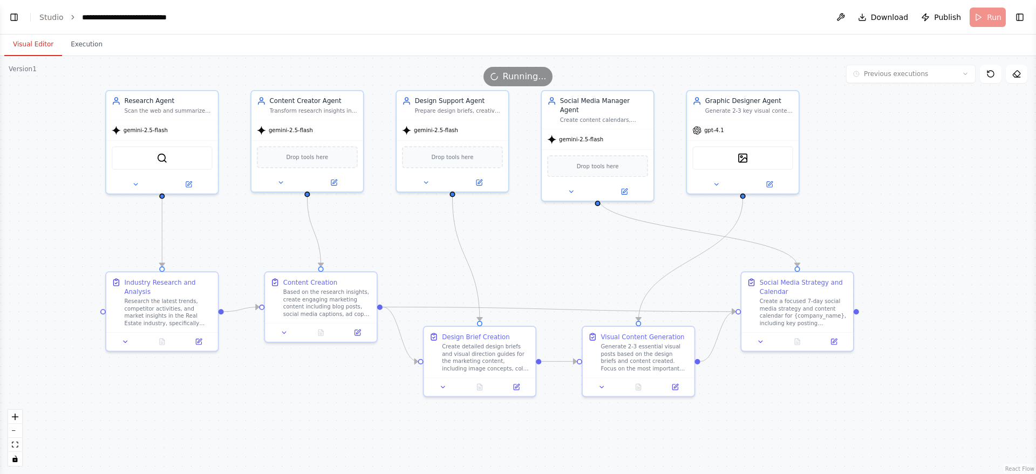
click at [38, 49] on button "Visual Editor" at bounding box center [33, 44] width 58 height 23
click at [91, 44] on button "Execution" at bounding box center [86, 44] width 49 height 23
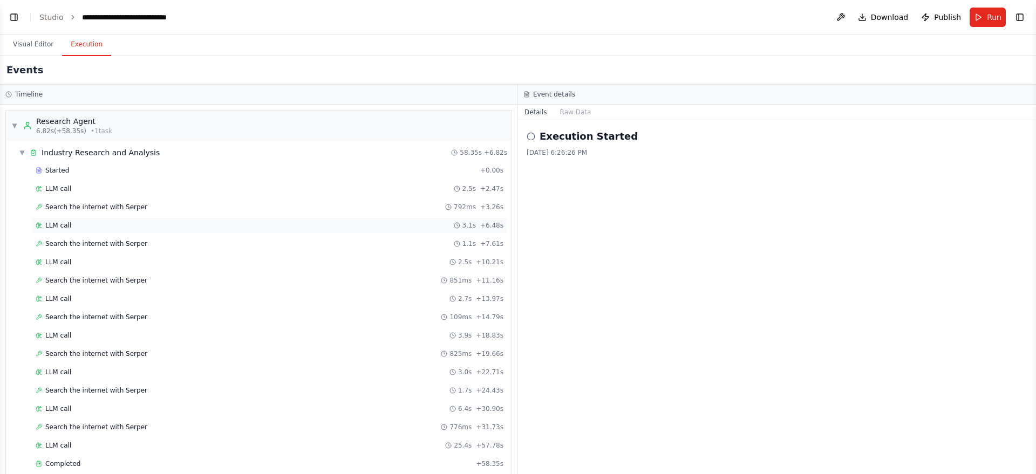
scroll to position [346, 0]
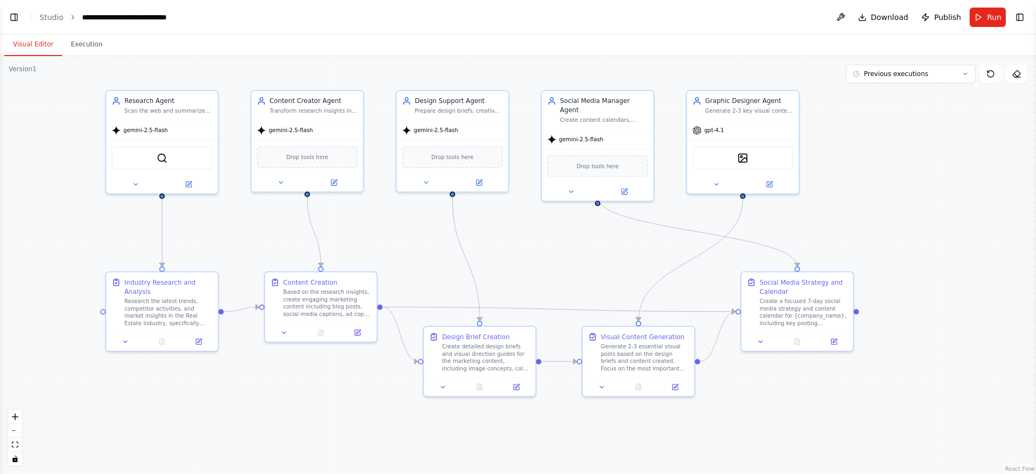
click at [24, 45] on button "Visual Editor" at bounding box center [33, 44] width 58 height 23
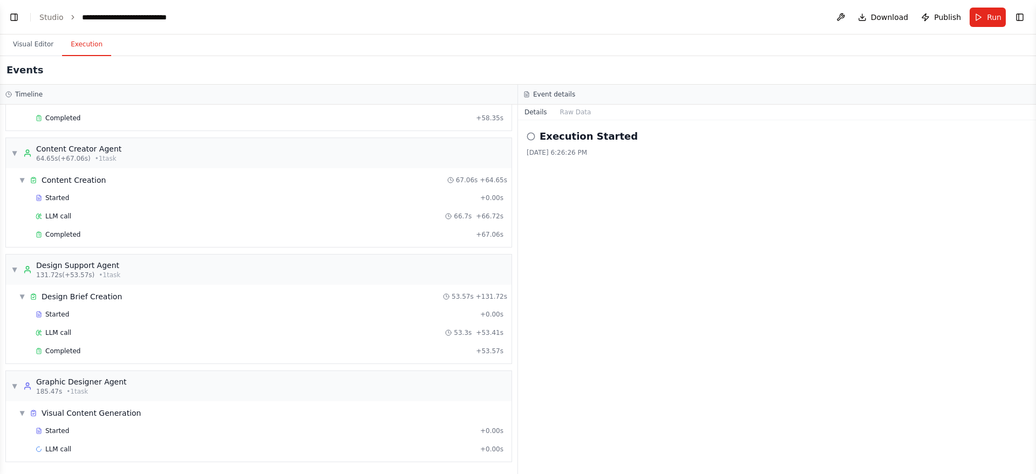
click at [92, 50] on button "Execution" at bounding box center [86, 44] width 49 height 23
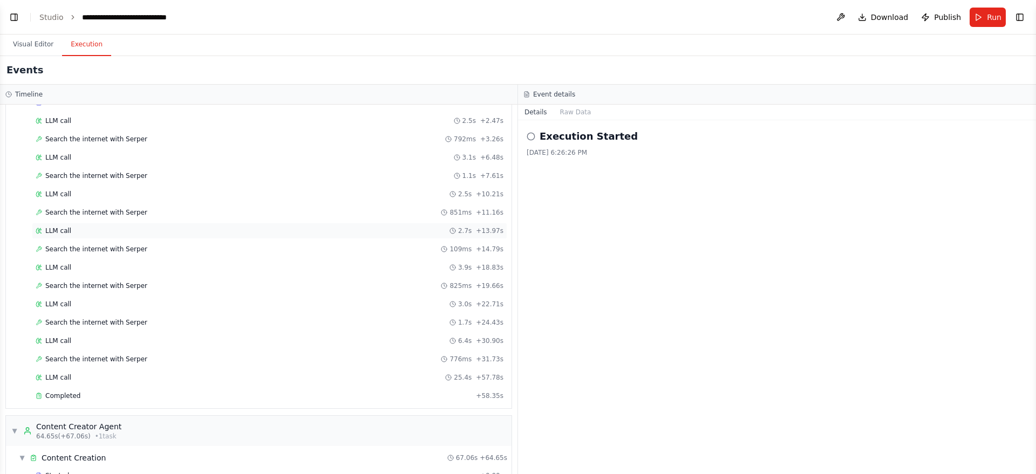
scroll to position [71, 0]
click at [221, 395] on div "Completed" at bounding box center [254, 393] width 436 height 9
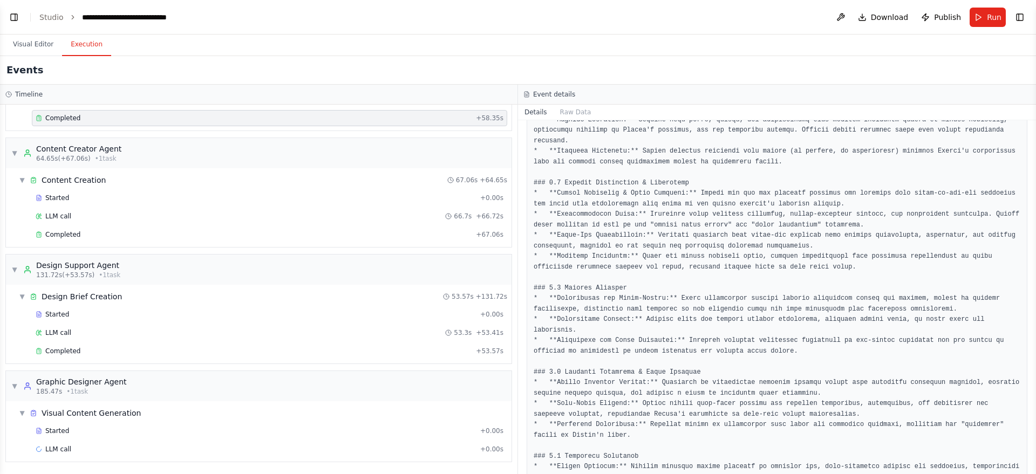
scroll to position [1566, 0]
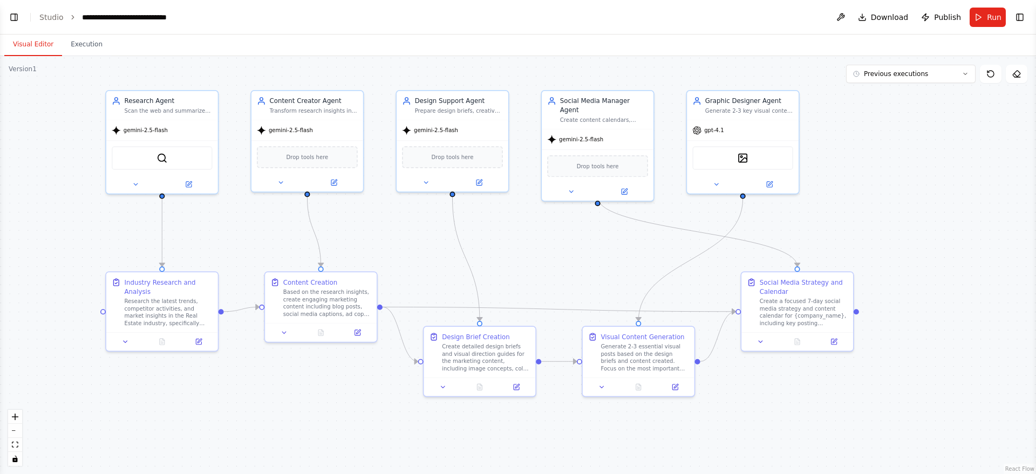
click at [33, 40] on button "Visual Editor" at bounding box center [33, 44] width 58 height 23
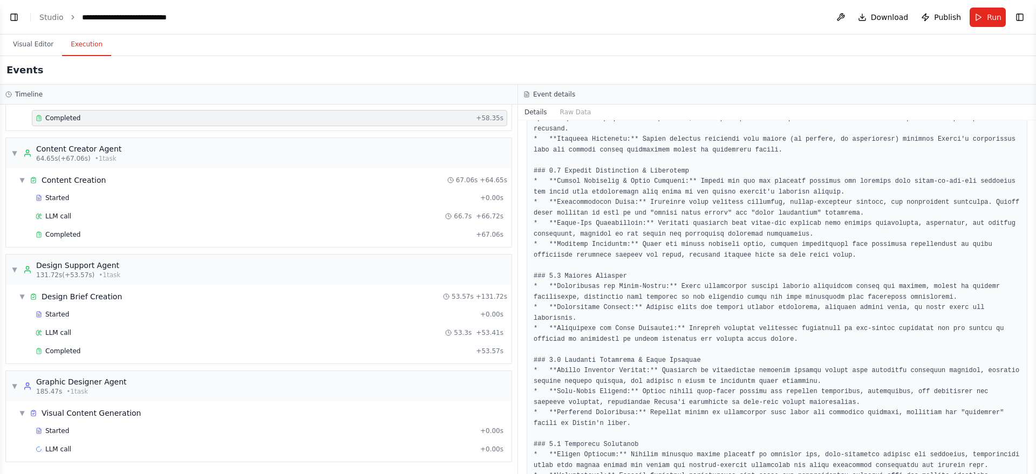
click at [90, 45] on button "Execution" at bounding box center [86, 44] width 49 height 23
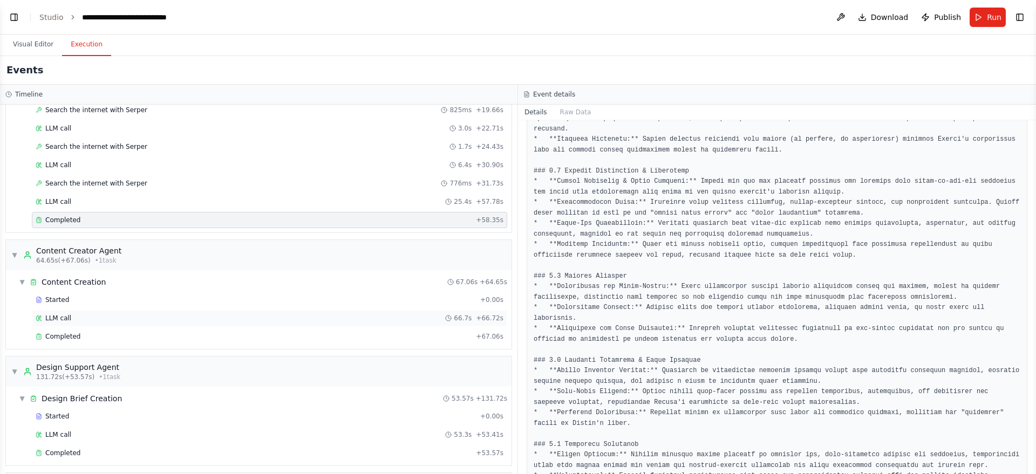
scroll to position [246, 0]
click at [63, 332] on span "Completed" at bounding box center [62, 334] width 35 height 9
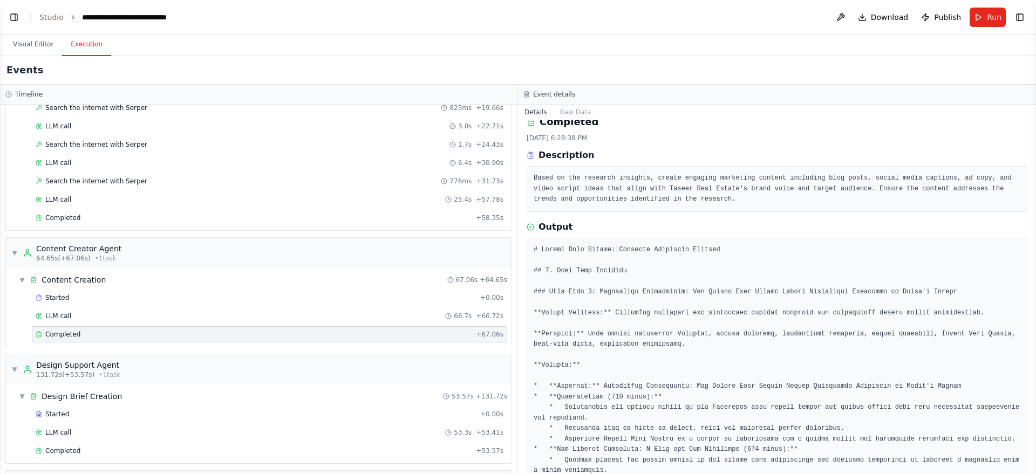
scroll to position [0, 0]
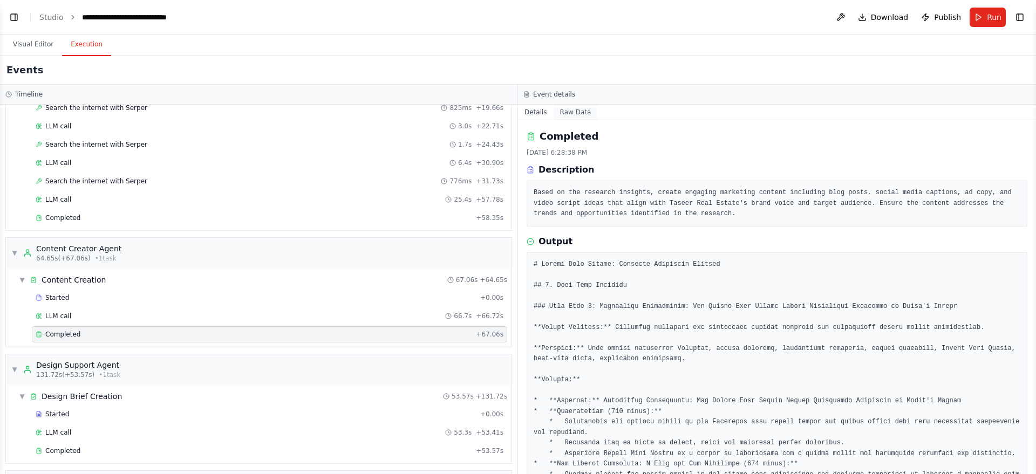
click at [575, 111] on button "Raw Data" at bounding box center [575, 112] width 44 height 15
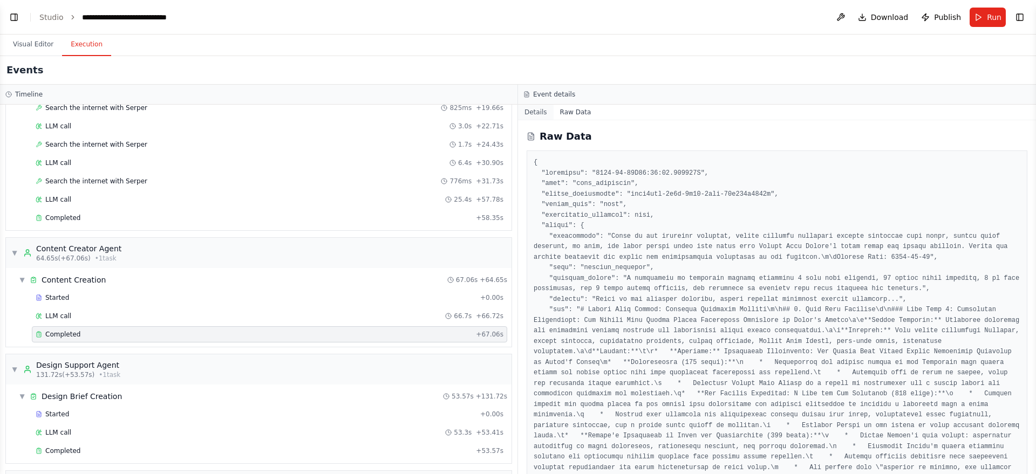
click at [535, 116] on button "Details" at bounding box center [536, 112] width 36 height 15
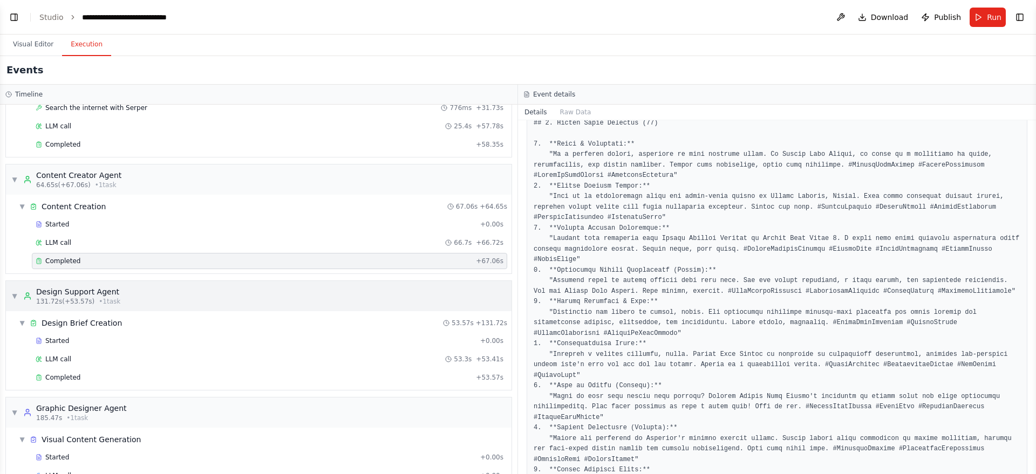
scroll to position [346, 0]
